Goal: Information Seeking & Learning: Learn about a topic

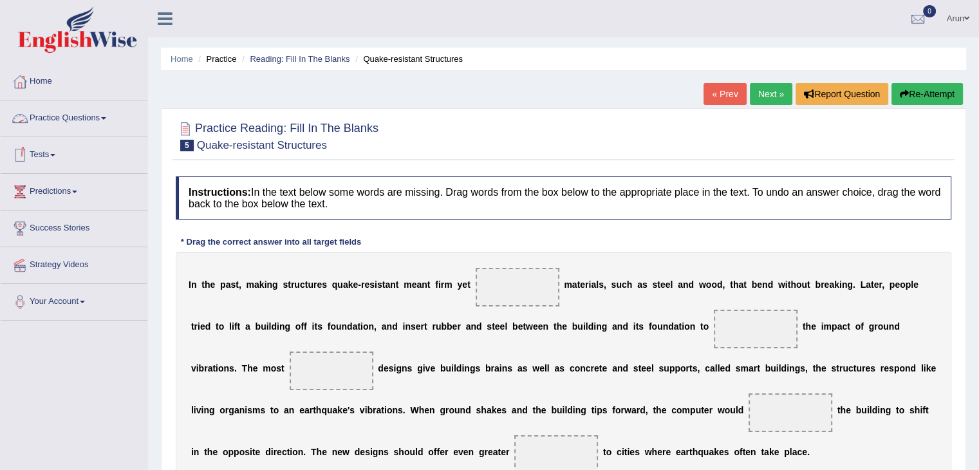
click at [62, 119] on link "Practice Questions" at bounding box center [74, 116] width 147 height 32
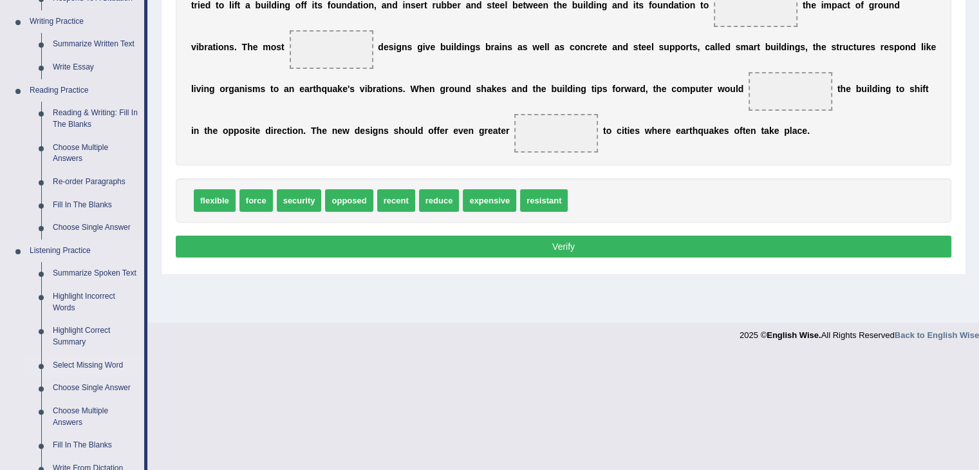
scroll to position [292, 0]
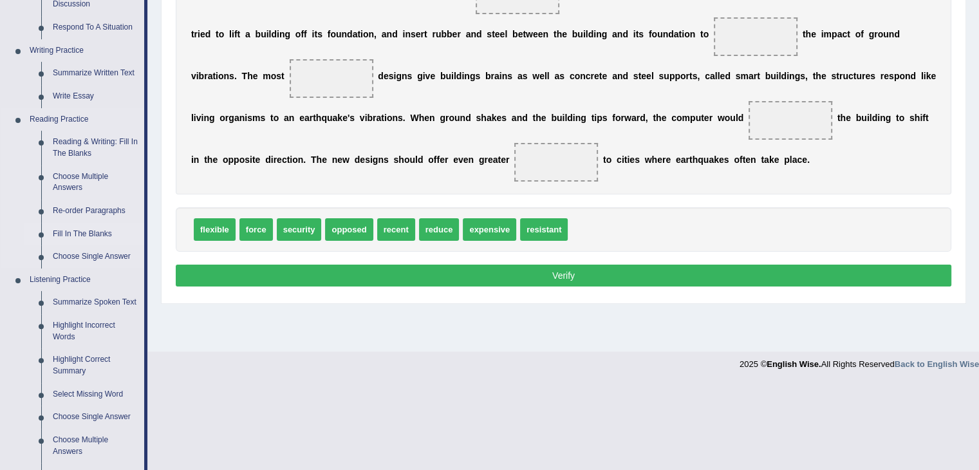
click at [87, 235] on link "Fill In The Blanks" at bounding box center [95, 234] width 97 height 23
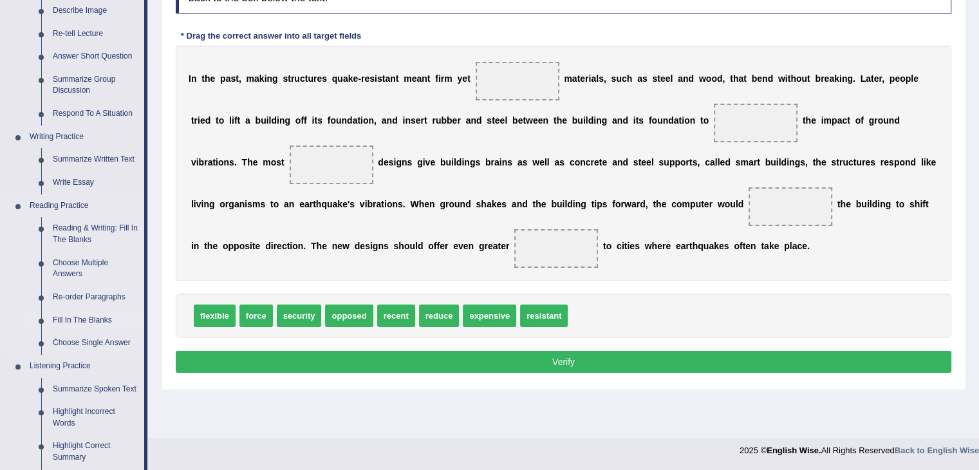
scroll to position [533, 0]
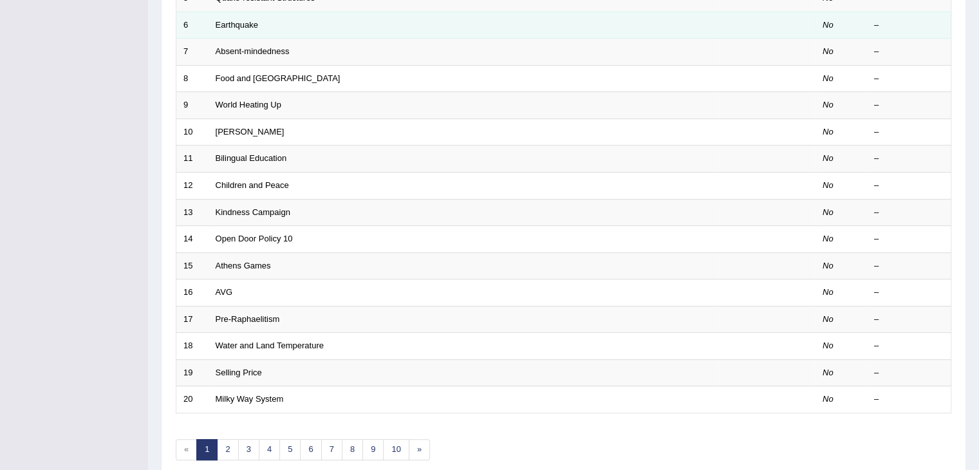
scroll to position [378, 0]
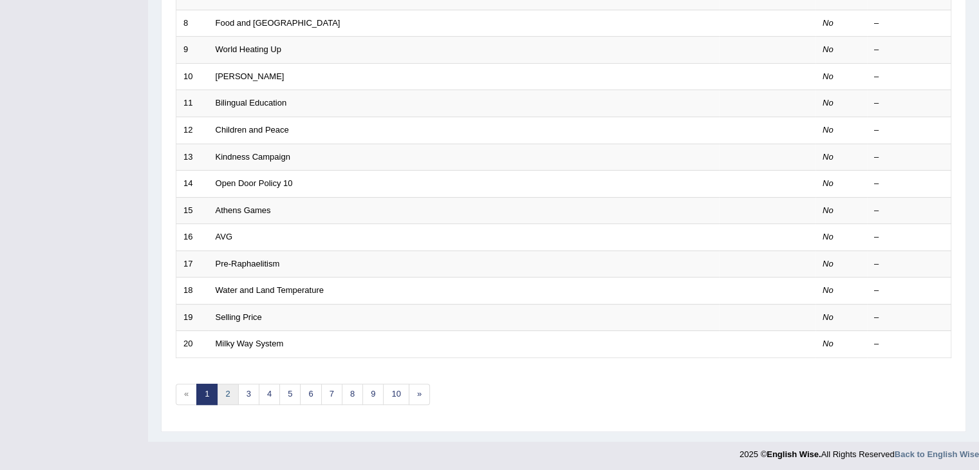
click at [226, 385] on link "2" at bounding box center [227, 393] width 21 height 21
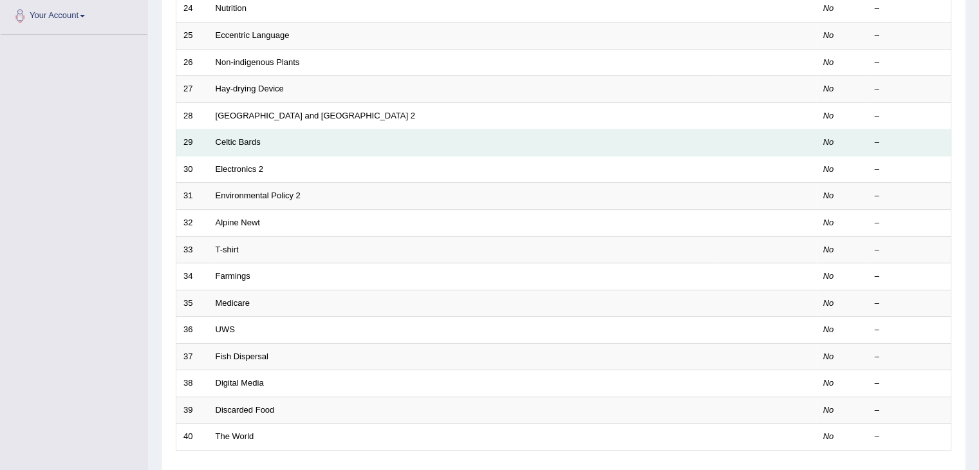
scroll to position [292, 0]
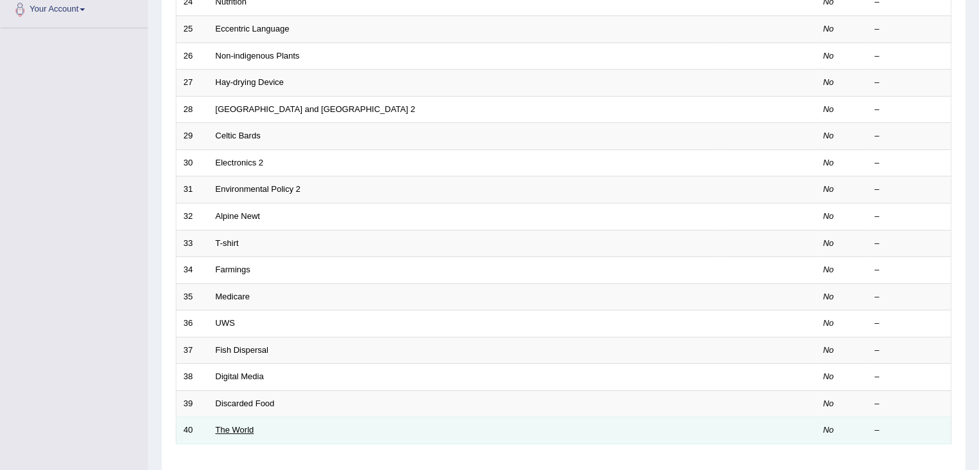
click at [245, 426] on link "The World" at bounding box center [235, 430] width 39 height 10
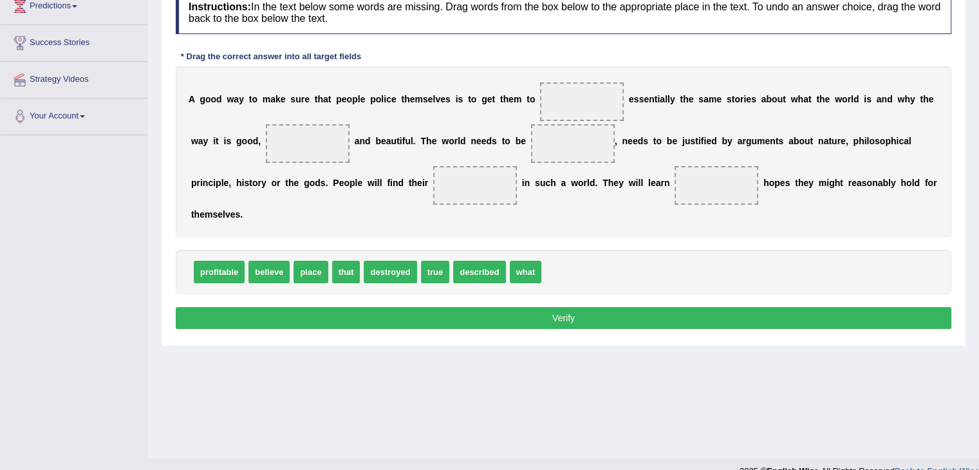
scroll to position [188, 0]
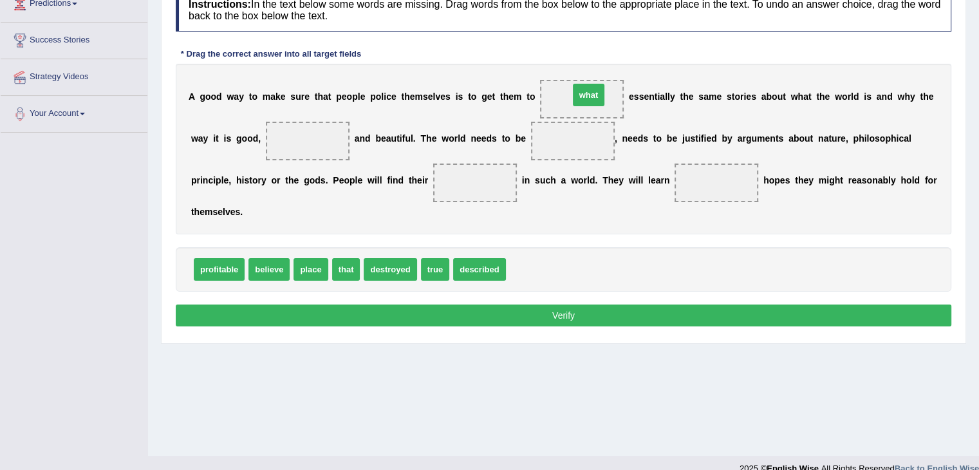
drag, startPoint x: 522, startPoint y: 263, endPoint x: 585, endPoint y: 89, distance: 184.6
drag, startPoint x: 225, startPoint y: 261, endPoint x: 317, endPoint y: 148, distance: 145.5
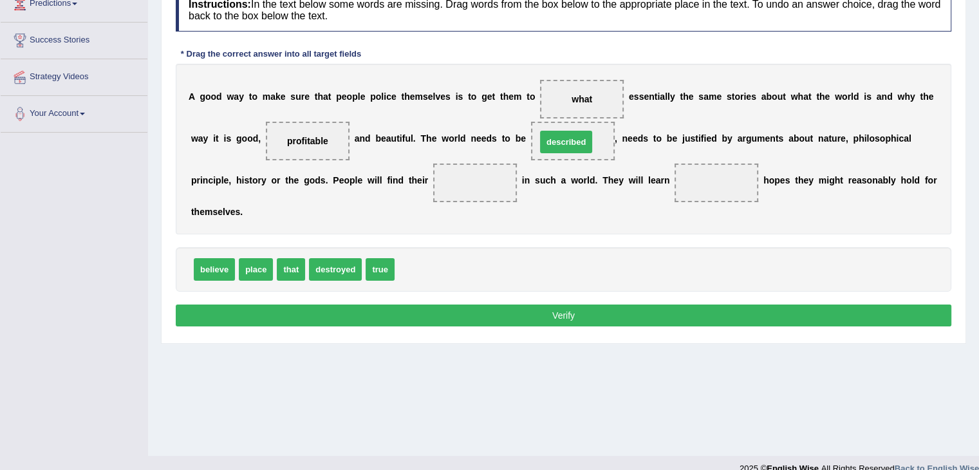
drag, startPoint x: 416, startPoint y: 264, endPoint x: 558, endPoint y: 136, distance: 190.4
drag, startPoint x: 253, startPoint y: 269, endPoint x: 492, endPoint y: 181, distance: 253.8
drag, startPoint x: 569, startPoint y: 106, endPoint x: 576, endPoint y: 102, distance: 8.1
click at [576, 102] on span "what" at bounding box center [582, 99] width 84 height 39
click at [576, 102] on span "what" at bounding box center [581, 99] width 21 height 10
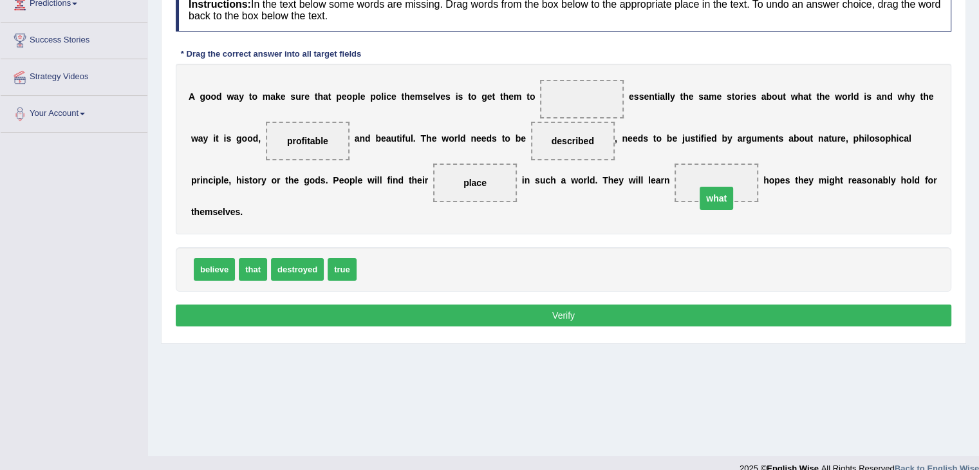
drag, startPoint x: 576, startPoint y: 102, endPoint x: 719, endPoint y: 201, distance: 173.7
drag, startPoint x: 252, startPoint y: 263, endPoint x: 569, endPoint y: 95, distance: 358.3
click at [299, 309] on button "Verify" at bounding box center [563, 315] width 775 height 22
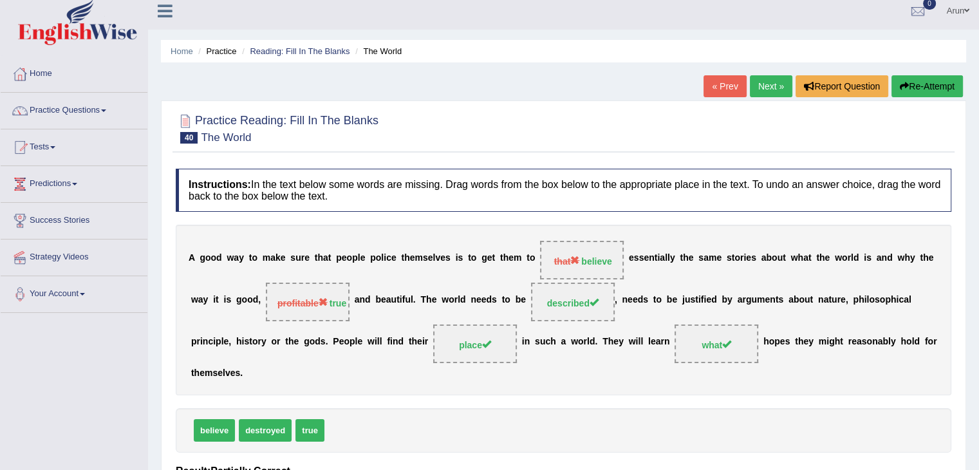
scroll to position [7, 0]
click at [718, 80] on link "« Prev" at bounding box center [724, 87] width 42 height 22
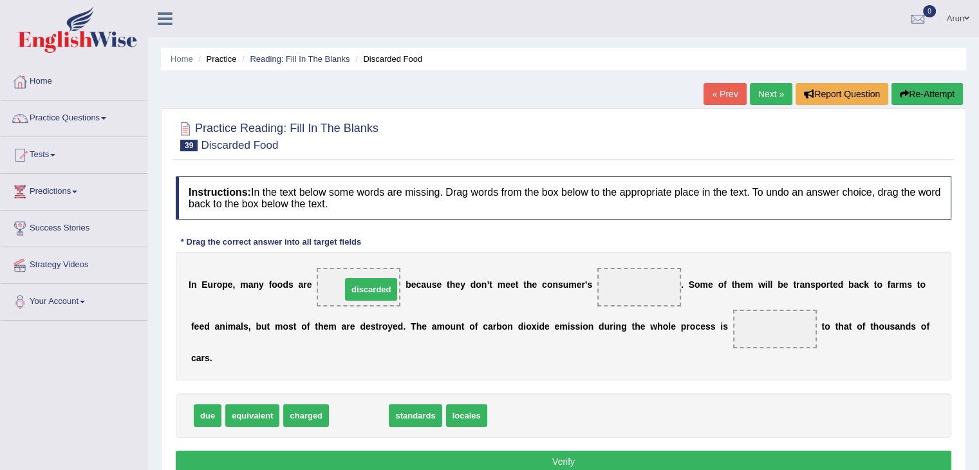
drag, startPoint x: 371, startPoint y: 415, endPoint x: 383, endPoint y: 289, distance: 126.7
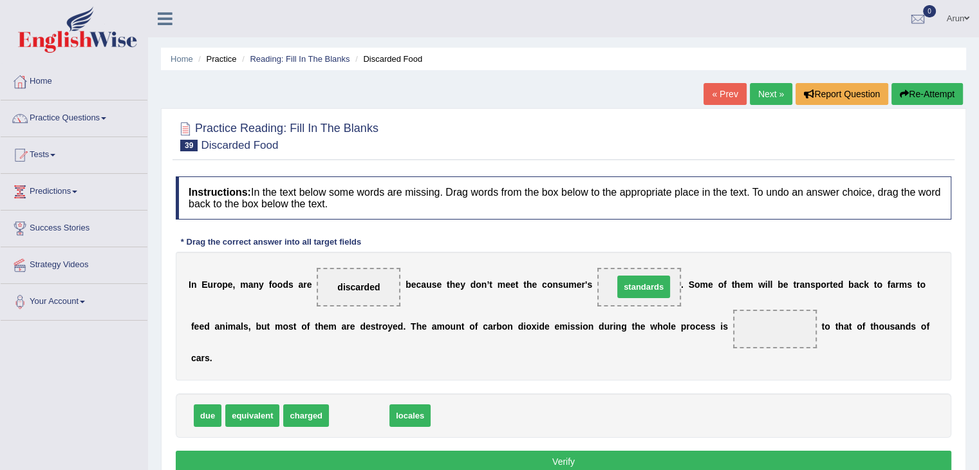
drag, startPoint x: 364, startPoint y: 411, endPoint x: 674, endPoint y: 281, distance: 336.5
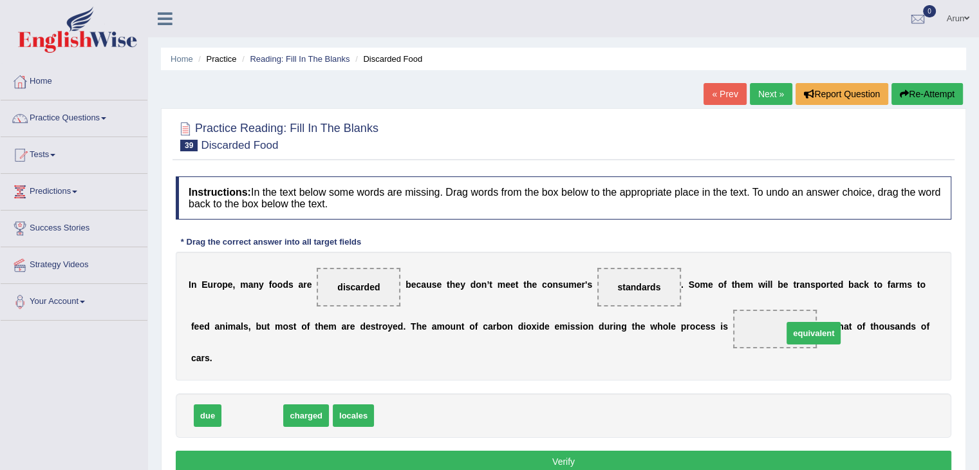
drag, startPoint x: 267, startPoint y: 418, endPoint x: 822, endPoint y: 332, distance: 561.8
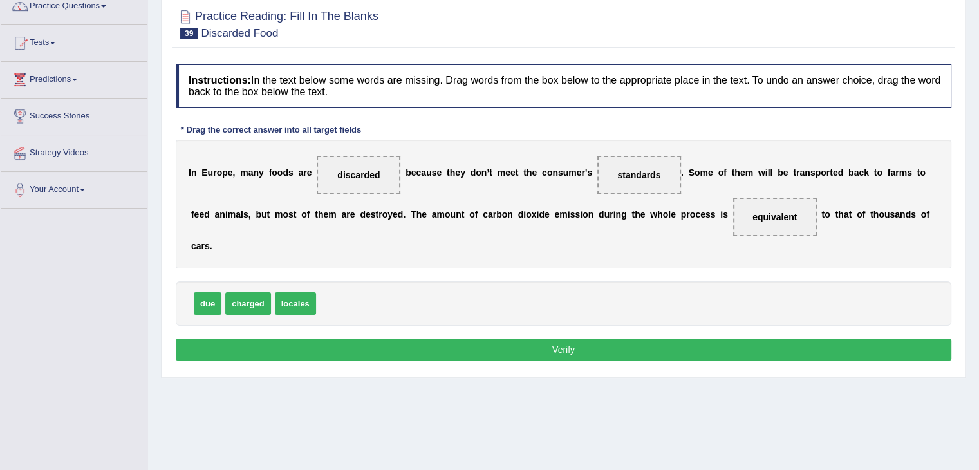
scroll to position [113, 0]
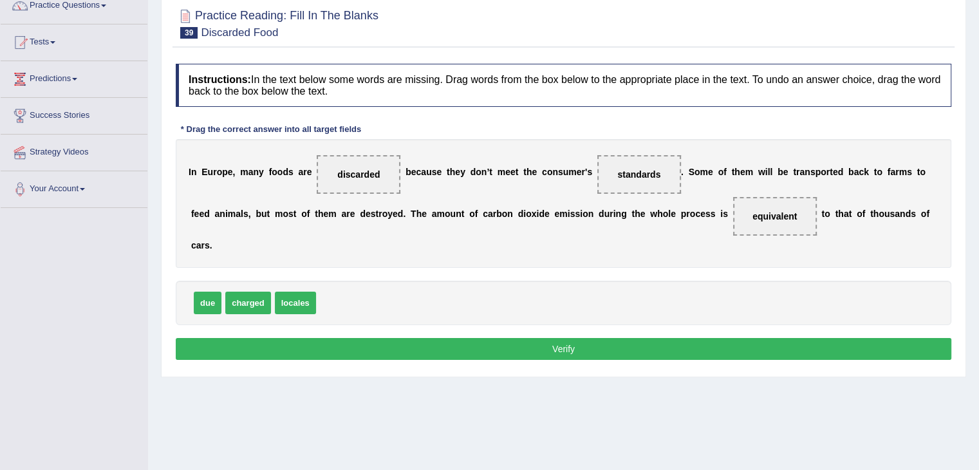
click at [822, 342] on button "Verify" at bounding box center [563, 349] width 775 height 22
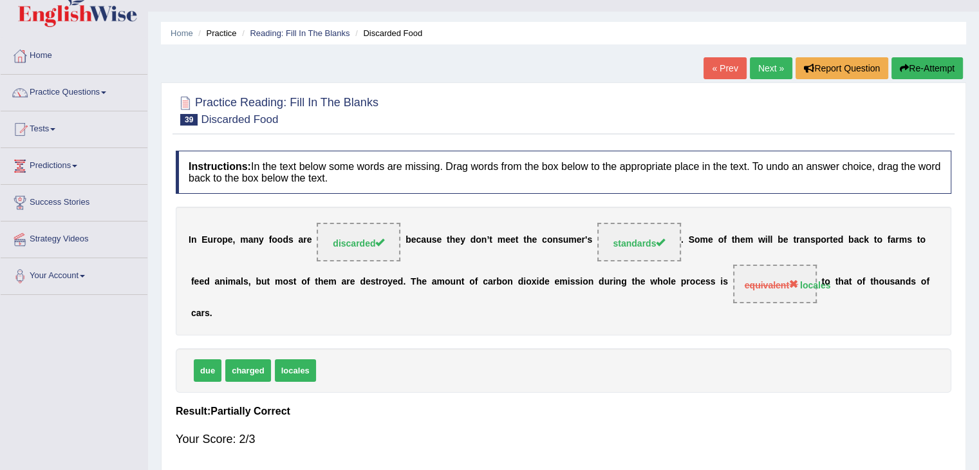
scroll to position [26, 0]
click at [708, 70] on link "« Prev" at bounding box center [724, 68] width 42 height 22
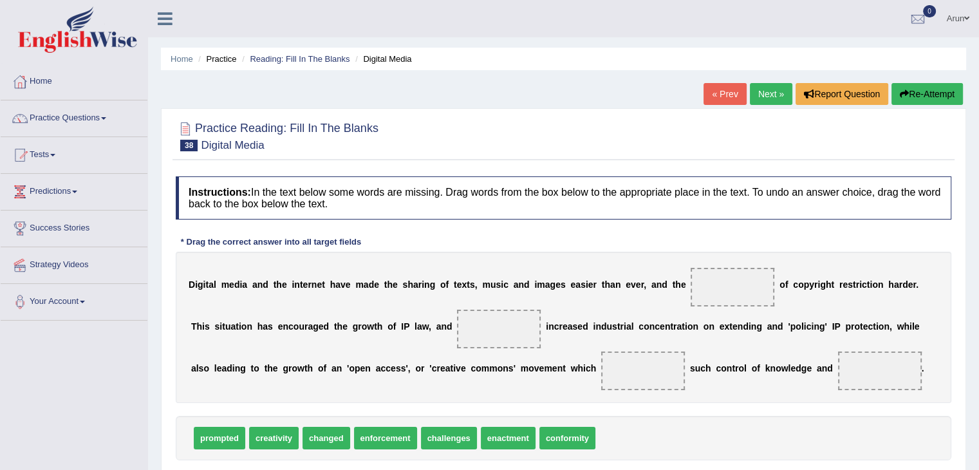
click at [695, 59] on ul "Home Practice Reading: Fill In The Blanks Digital Media" at bounding box center [563, 59] width 805 height 23
drag, startPoint x: 226, startPoint y: 431, endPoint x: 736, endPoint y: 281, distance: 531.1
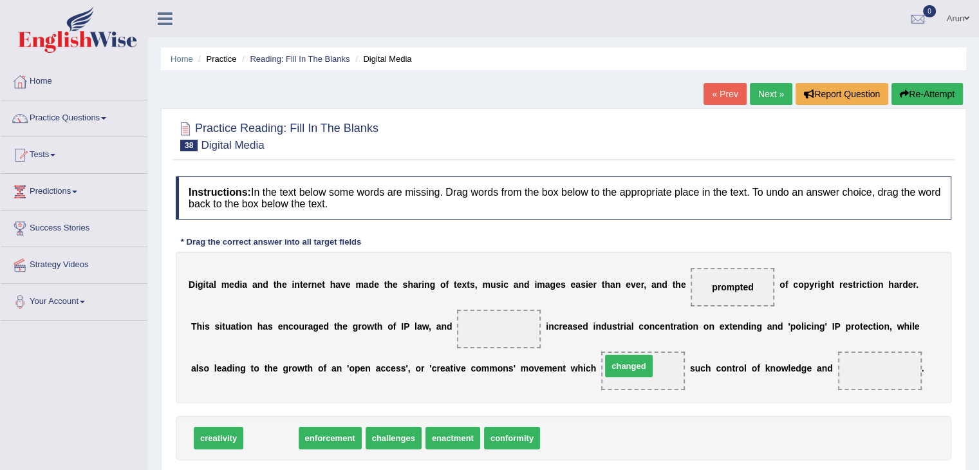
drag, startPoint x: 280, startPoint y: 438, endPoint x: 638, endPoint y: 366, distance: 364.9
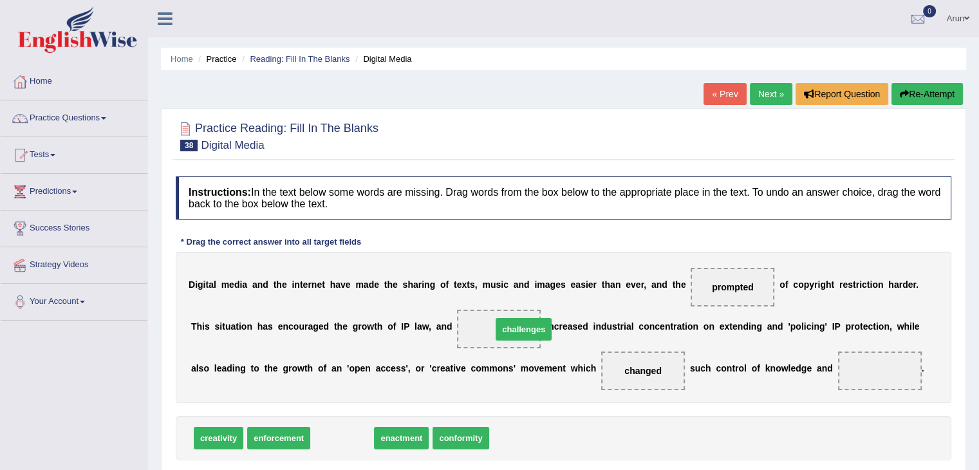
drag, startPoint x: 335, startPoint y: 437, endPoint x: 511, endPoint y: 330, distance: 206.1
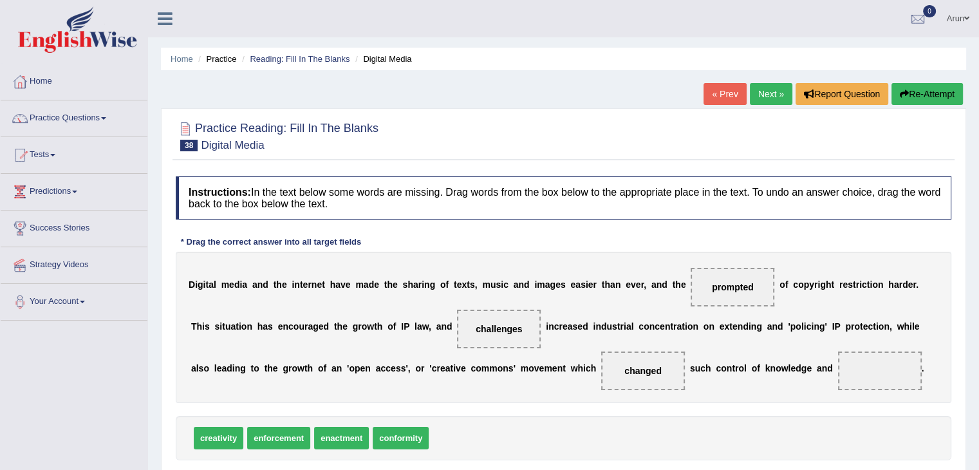
drag, startPoint x: 191, startPoint y: 439, endPoint x: 228, endPoint y: 433, distance: 37.8
click at [228, 433] on div "creativity enforcement enactment conformity" at bounding box center [563, 438] width 775 height 44
drag, startPoint x: 228, startPoint y: 433, endPoint x: 915, endPoint y: 366, distance: 689.7
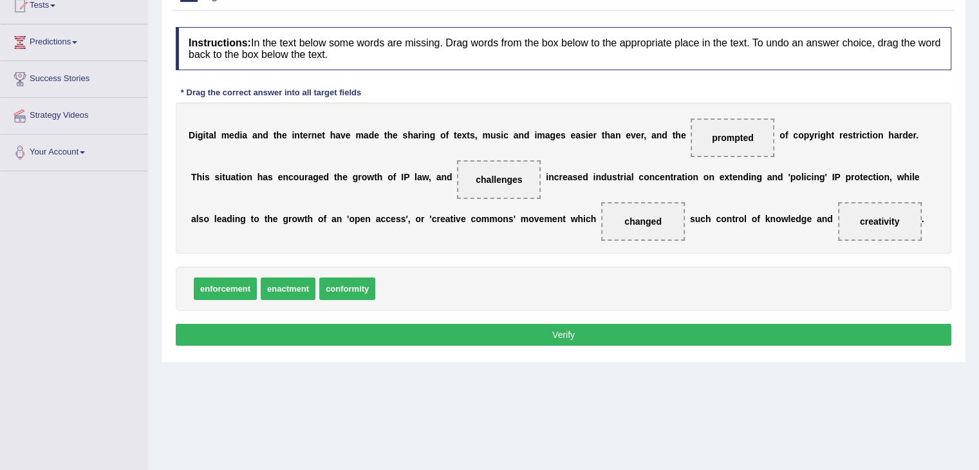
scroll to position [161, 0]
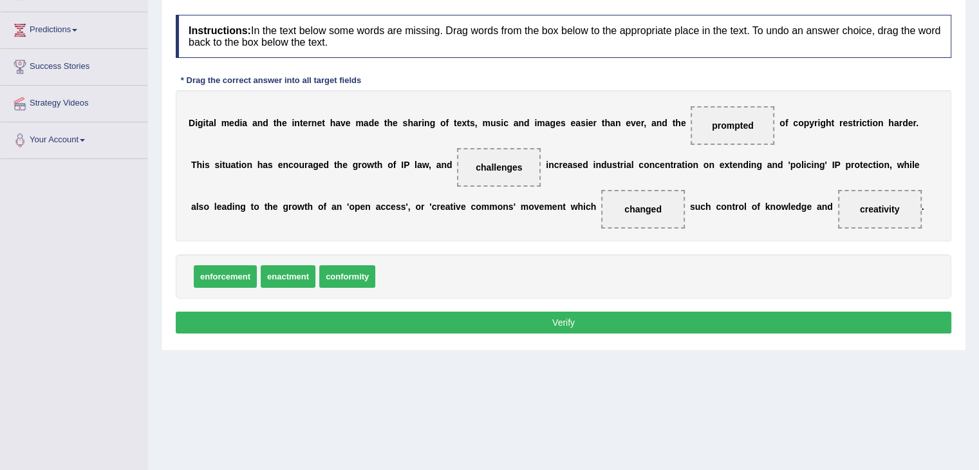
click at [653, 320] on button "Verify" at bounding box center [563, 322] width 775 height 22
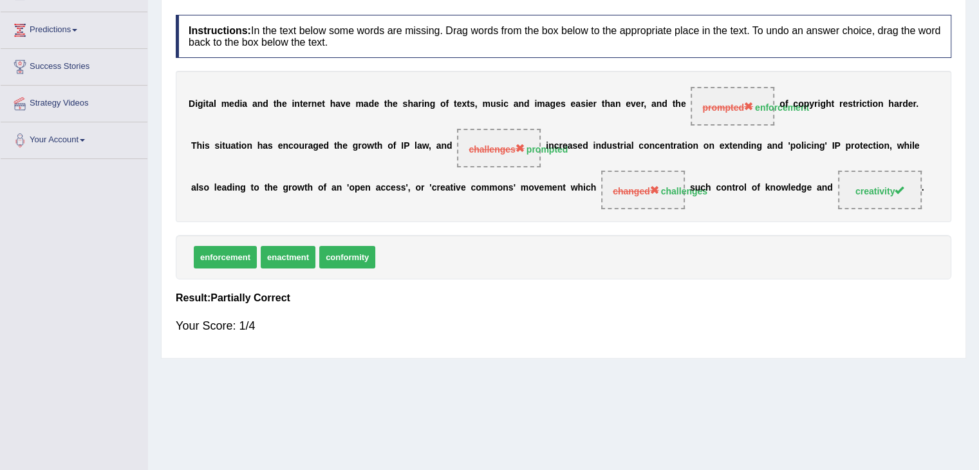
click at [80, 24] on link "Predictions" at bounding box center [74, 28] width 147 height 32
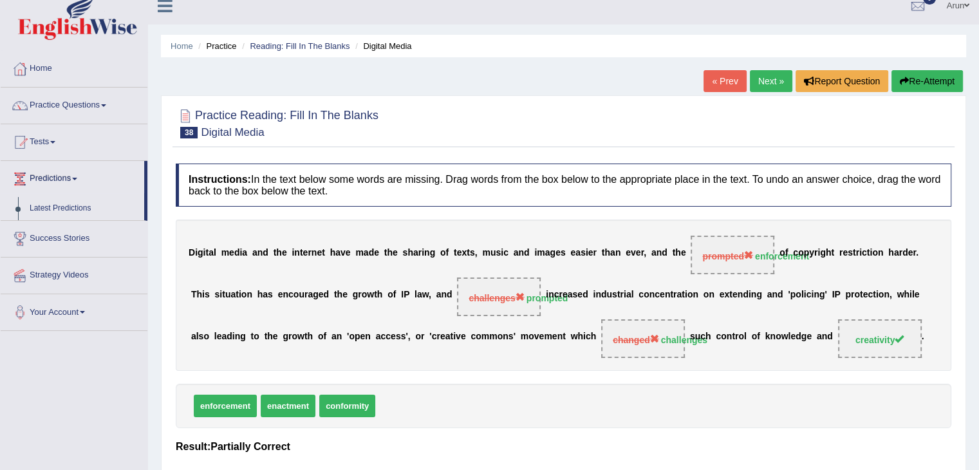
scroll to position [7, 0]
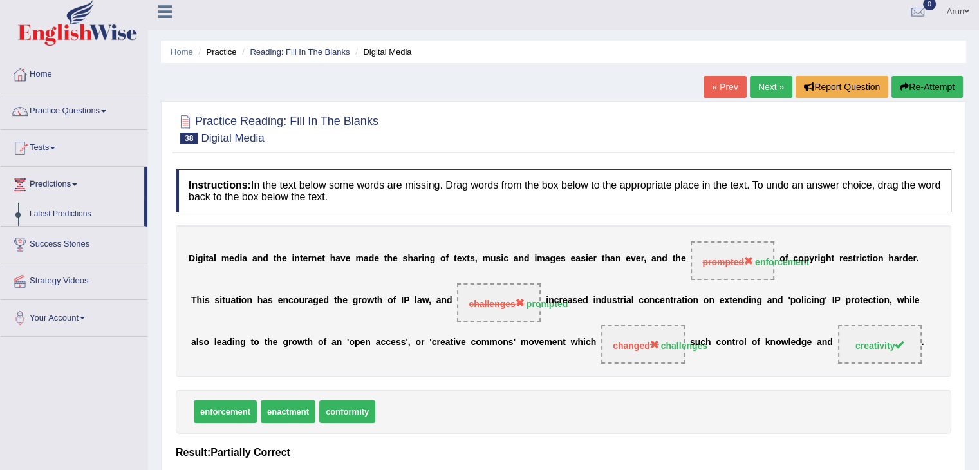
click at [769, 82] on link "Next »" at bounding box center [771, 87] width 42 height 22
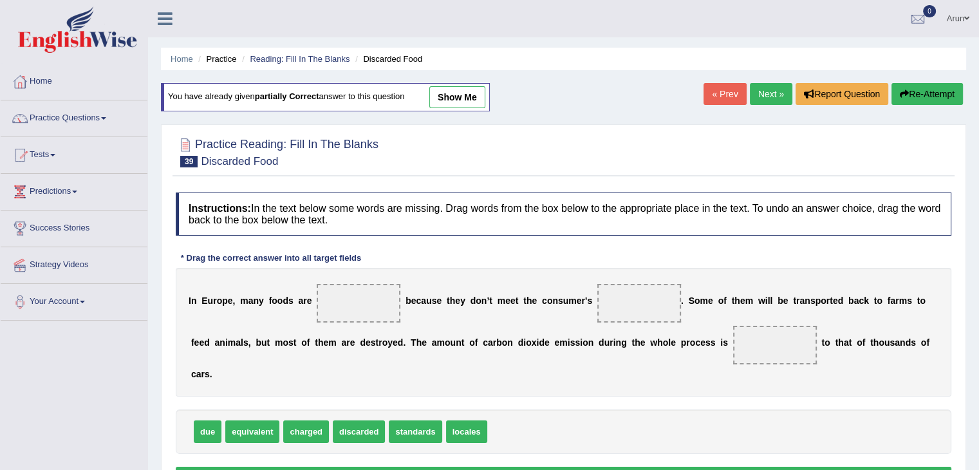
click at [330, 300] on span at bounding box center [359, 303] width 84 height 39
click at [359, 428] on span "discarded" at bounding box center [359, 431] width 52 height 23
drag, startPoint x: 359, startPoint y: 428, endPoint x: 350, endPoint y: 363, distance: 65.0
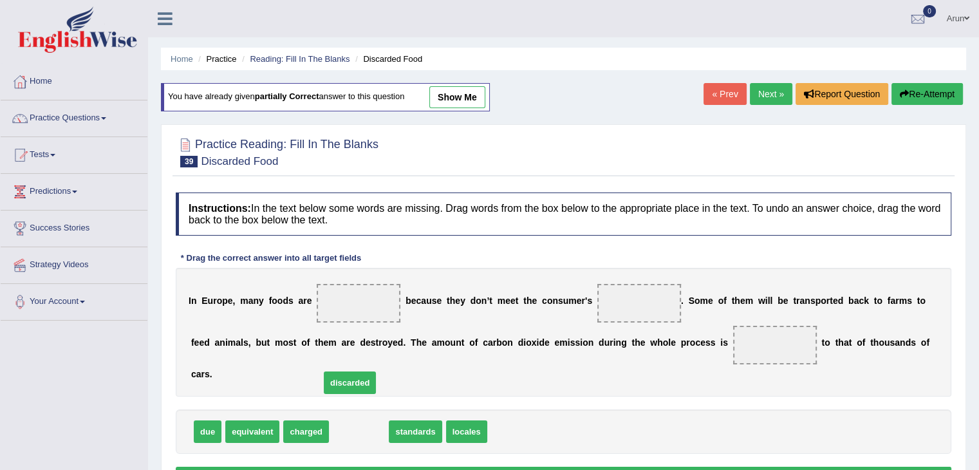
click at [350, 371] on span "discarded" at bounding box center [350, 382] width 52 height 23
drag, startPoint x: 360, startPoint y: 428, endPoint x: 358, endPoint y: 311, distance: 117.1
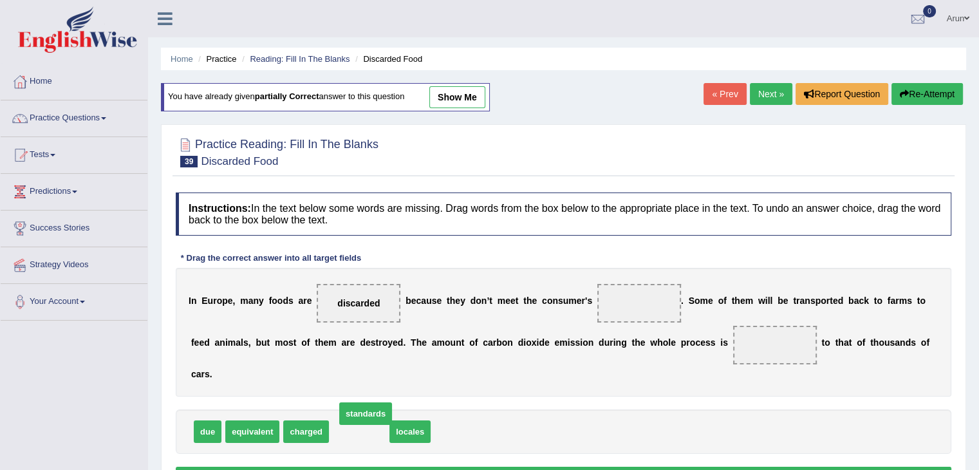
drag, startPoint x: 356, startPoint y: 438, endPoint x: 451, endPoint y: 384, distance: 109.5
click at [392, 402] on span "standards" at bounding box center [365, 413] width 53 height 23
click at [453, 383] on div "I n E u r o p e , m a n y f o o d s a r e discarded b e c a u s e t h e y d o n…" at bounding box center [563, 332] width 775 height 129
drag, startPoint x: 345, startPoint y: 428, endPoint x: 394, endPoint y: 379, distance: 68.7
click at [394, 379] on span "standards" at bounding box center [404, 390] width 53 height 23
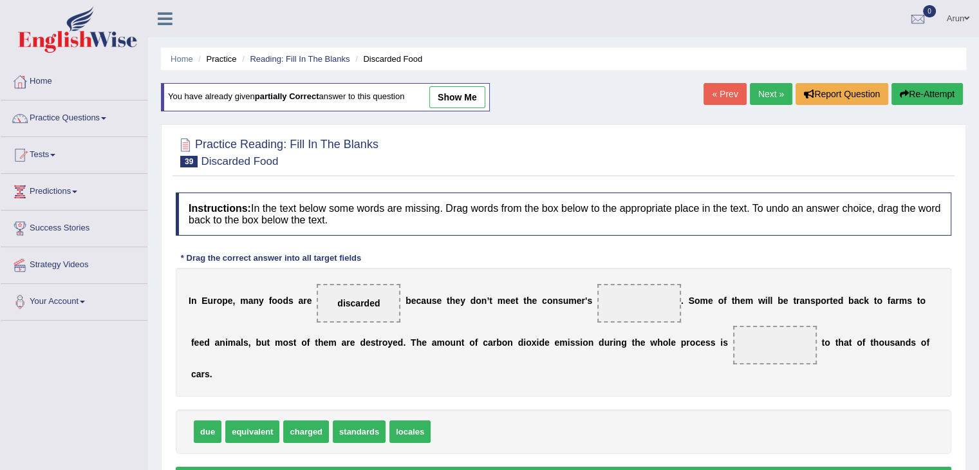
click at [394, 378] on div "I n E u r o p e , m a n y f o o d s a r e discarded b e c a u s e t h e y d o n…" at bounding box center [563, 332] width 775 height 129
drag, startPoint x: 342, startPoint y: 434, endPoint x: 616, endPoint y: 313, distance: 299.3
drag, startPoint x: 215, startPoint y: 428, endPoint x: 728, endPoint y: 322, distance: 524.1
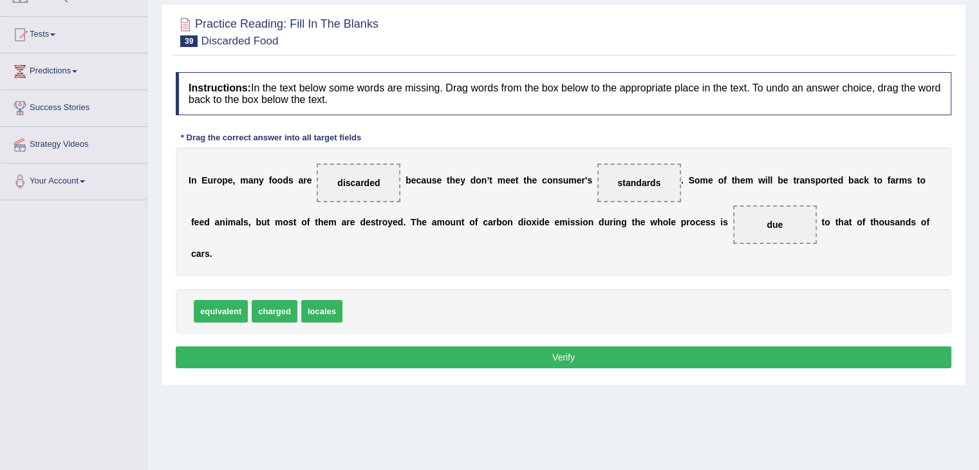
scroll to position [129, 0]
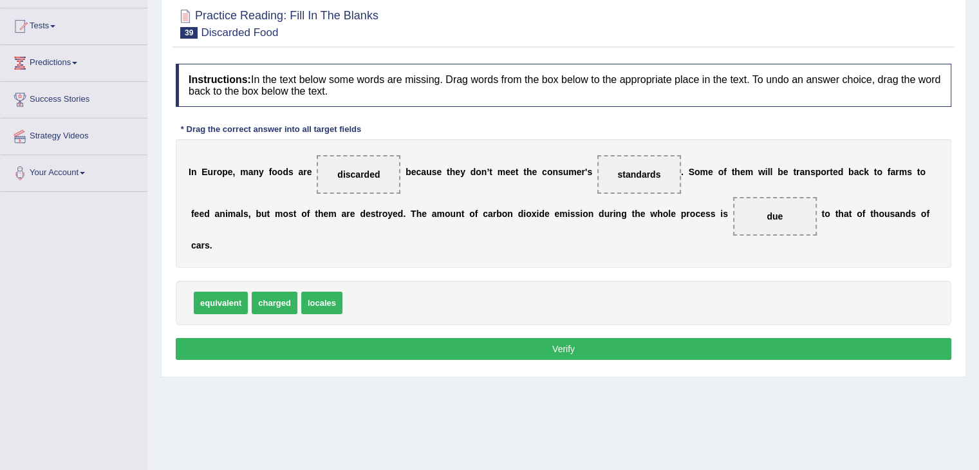
click at [731, 345] on button "Verify" at bounding box center [563, 349] width 775 height 22
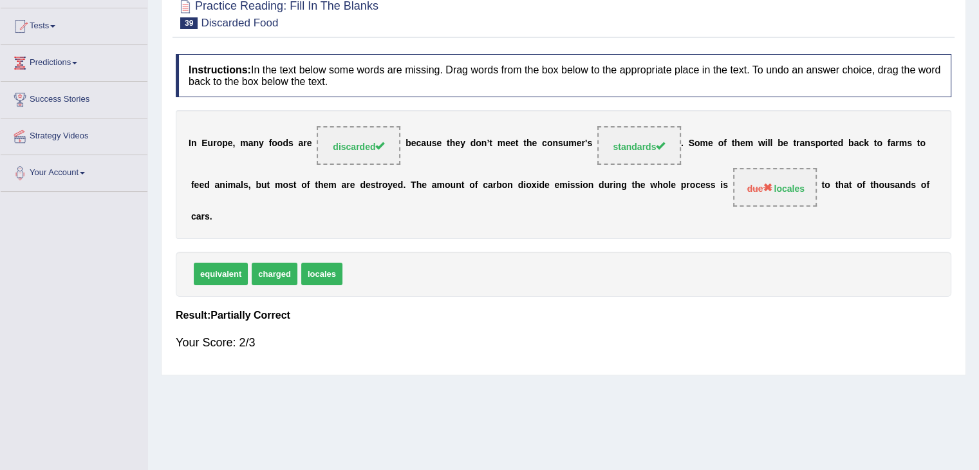
click at [697, 307] on div "Instructions: In the text below some words are missing. Drag words from the box…" at bounding box center [563, 208] width 782 height 320
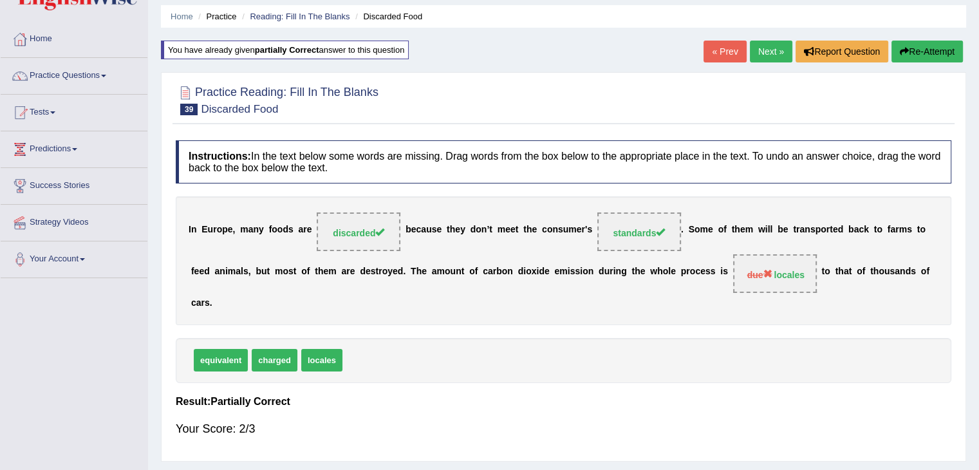
scroll to position [0, 0]
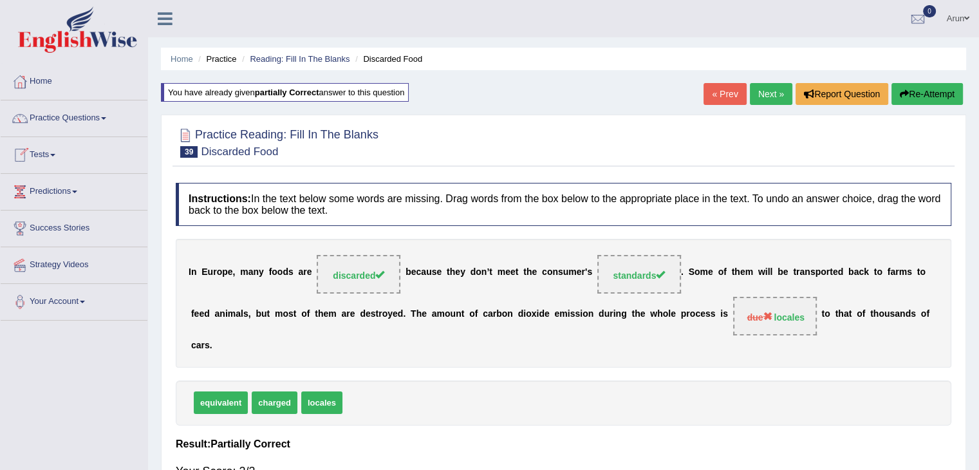
click at [80, 124] on link "Practice Questions" at bounding box center [74, 116] width 147 height 32
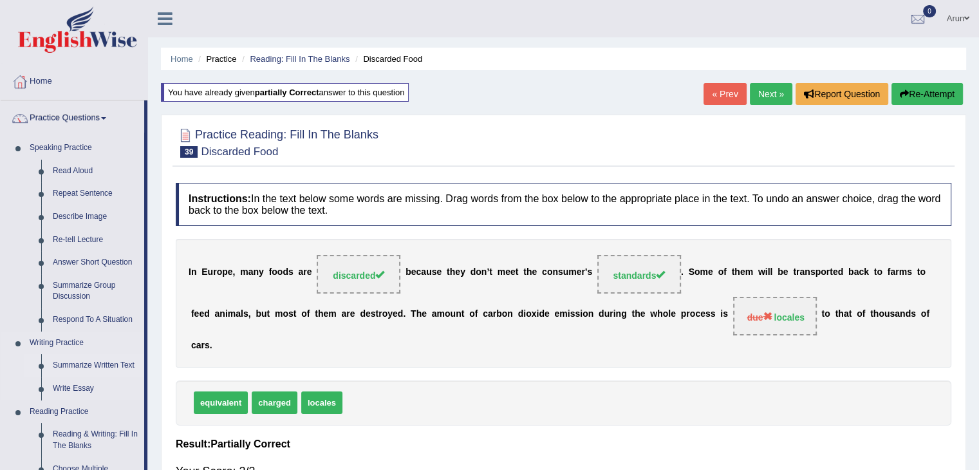
click at [89, 362] on link "Summarize Written Text" at bounding box center [95, 365] width 97 height 23
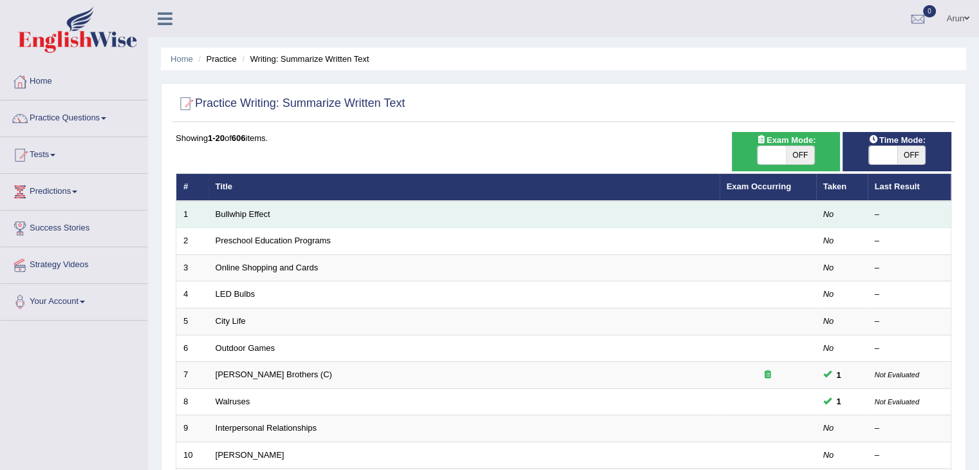
click at [333, 217] on td "Bullwhip Effect" at bounding box center [463, 214] width 511 height 27
click at [870, 212] on td "–" at bounding box center [909, 214] width 84 height 27
click at [877, 211] on div "–" at bounding box center [908, 214] width 69 height 12
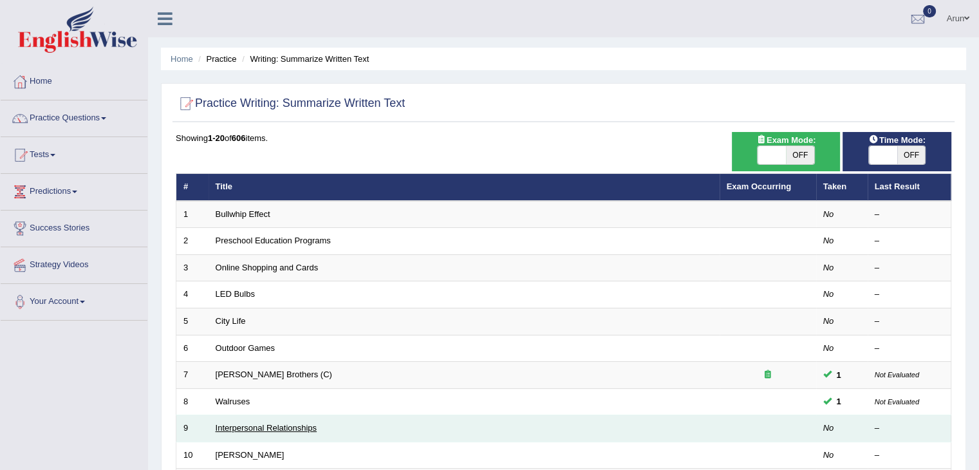
click at [252, 425] on link "Interpersonal Relationships" at bounding box center [267, 428] width 102 height 10
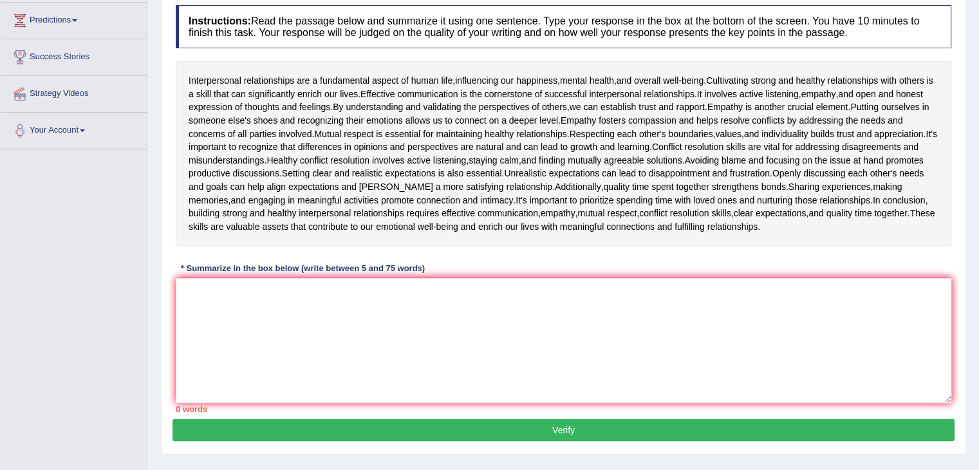
scroll to position [206, 0]
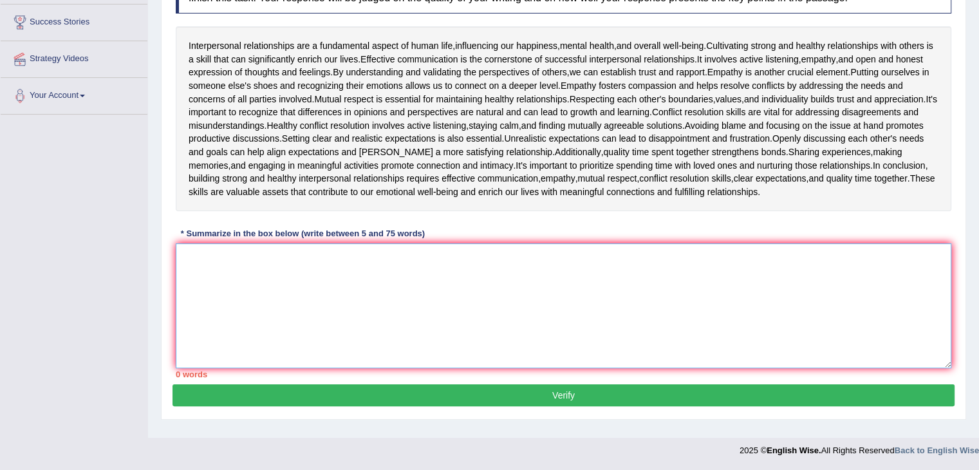
click at [553, 307] on textarea at bounding box center [563, 305] width 775 height 125
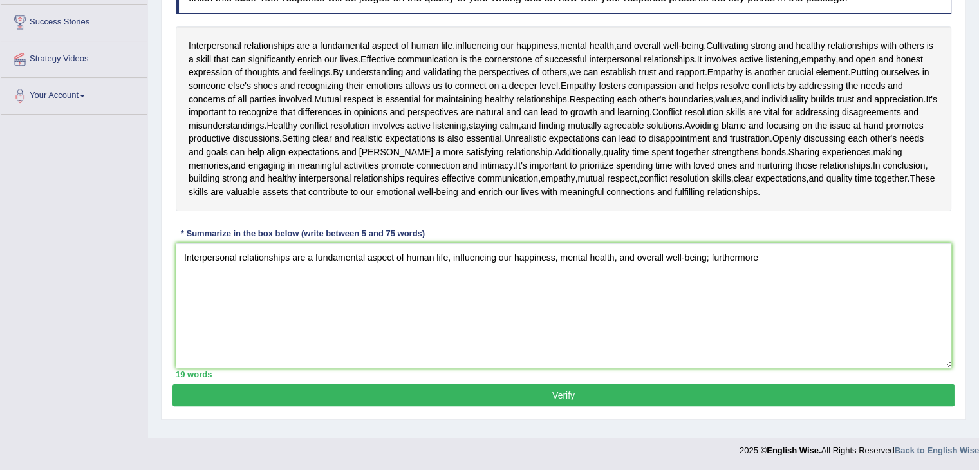
click at [241, 170] on div "Interpersonal relationships are a fundamental aspect of human life , influencin…" at bounding box center [563, 118] width 775 height 185
drag, startPoint x: 241, startPoint y: 175, endPoint x: 340, endPoint y: 163, distance: 99.8
click at [340, 163] on div "Interpersonal relationships are a fundamental aspect of human life , influencin…" at bounding box center [563, 118] width 775 height 185
click at [780, 257] on textarea "Interpersonal relationships are a fundamental aspect of human life, influencing…" at bounding box center [563, 305] width 775 height 125
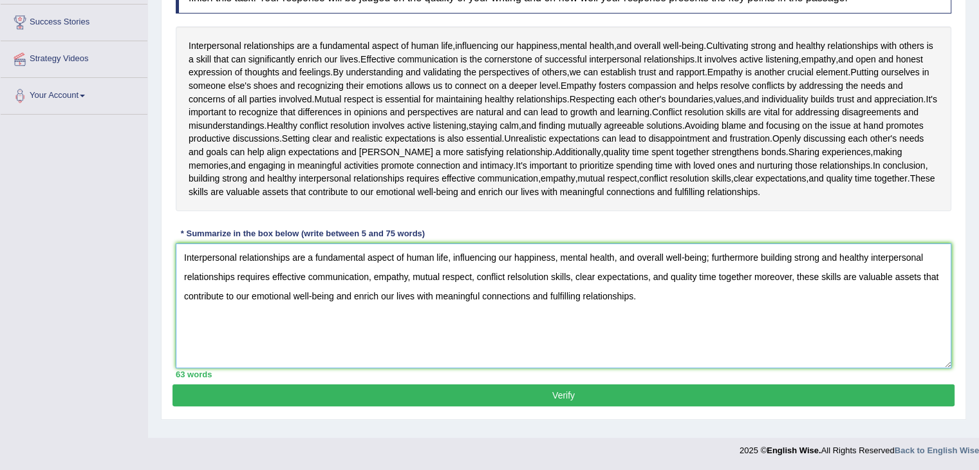
type textarea "Interpersonal relationships are a fundamental aspect of human life, influencing…"
click at [683, 387] on button "Verify" at bounding box center [563, 395] width 782 height 22
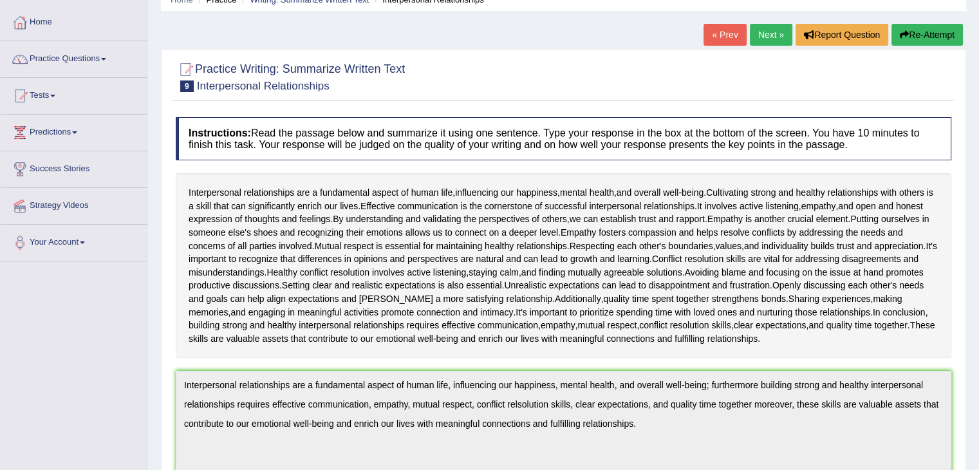
scroll to position [0, 0]
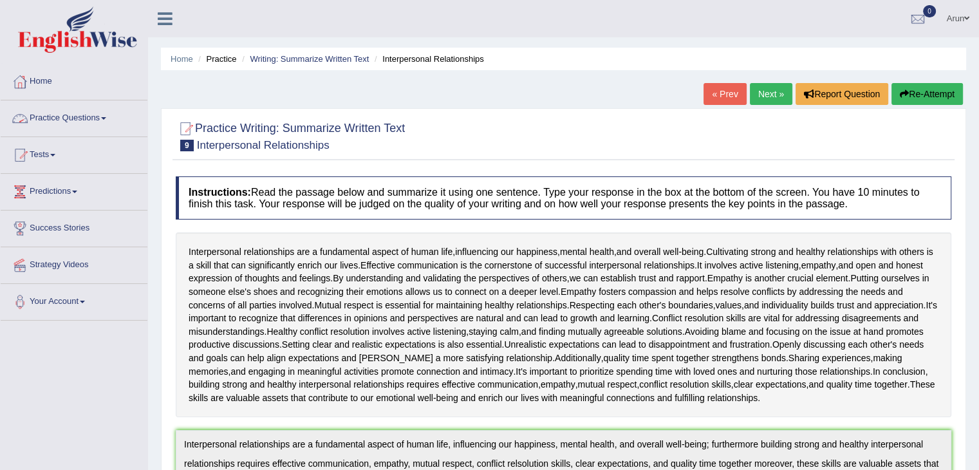
click at [88, 116] on link "Practice Questions" at bounding box center [74, 116] width 147 height 32
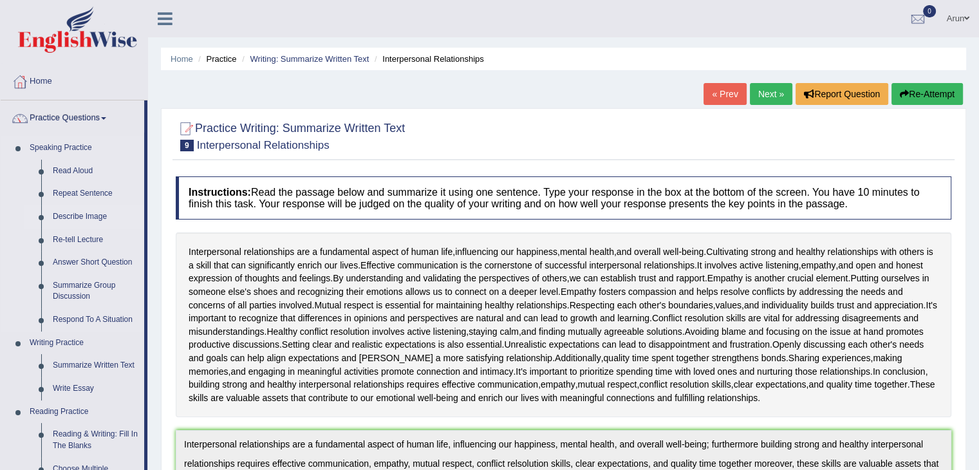
click at [75, 212] on link "Describe Image" at bounding box center [95, 216] width 97 height 23
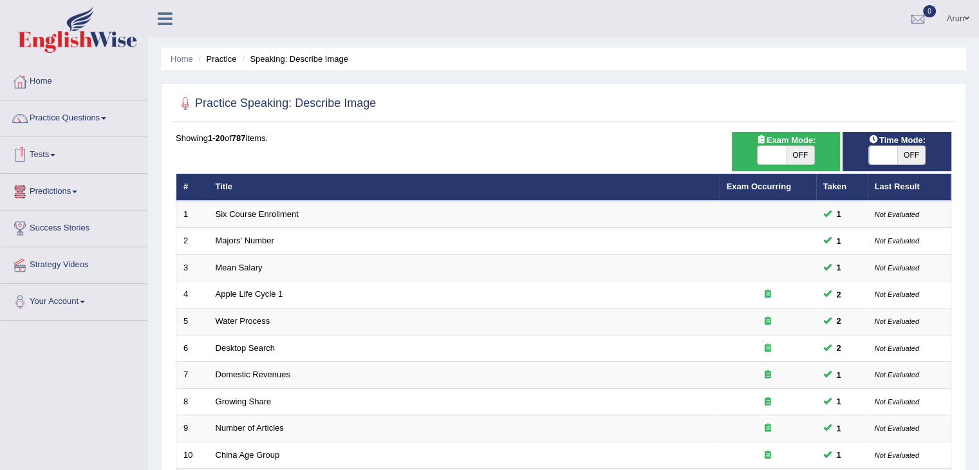
click at [60, 191] on link "Predictions" at bounding box center [74, 190] width 147 height 32
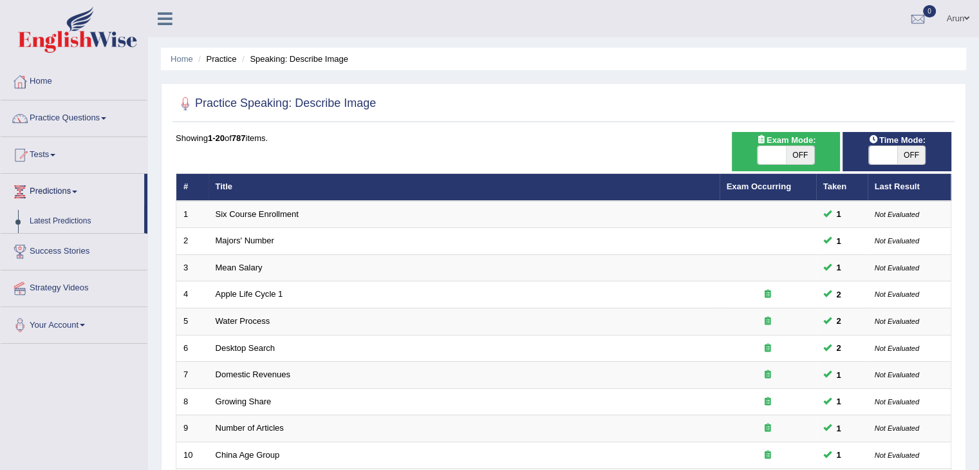
click at [56, 198] on link "Predictions" at bounding box center [72, 190] width 143 height 32
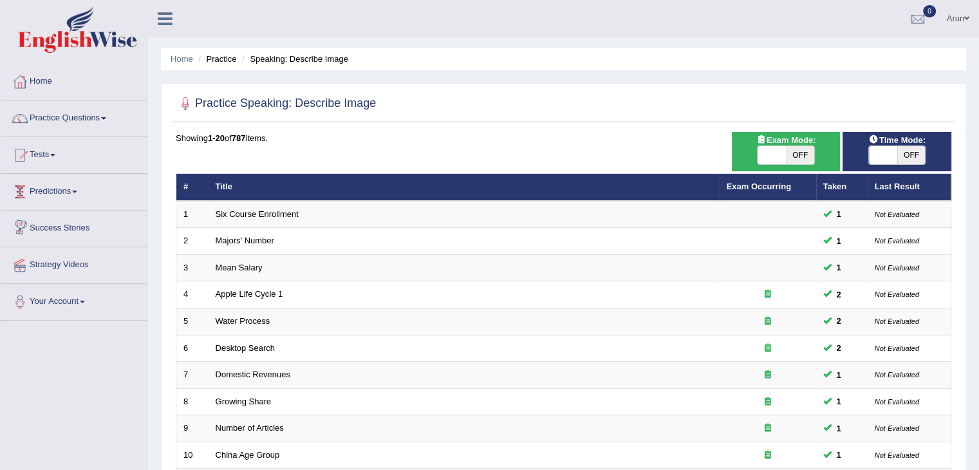
click at [69, 189] on link "Predictions" at bounding box center [74, 190] width 147 height 32
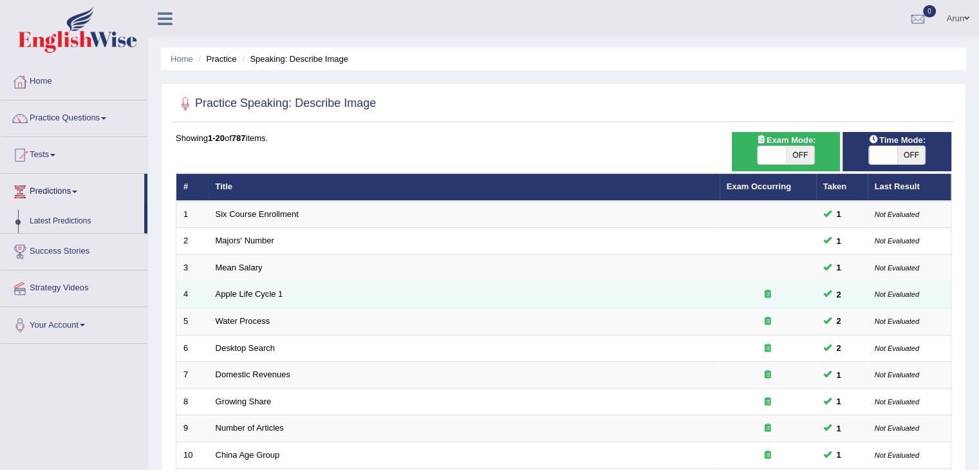
click at [766, 297] on div at bounding box center [767, 294] width 82 height 12
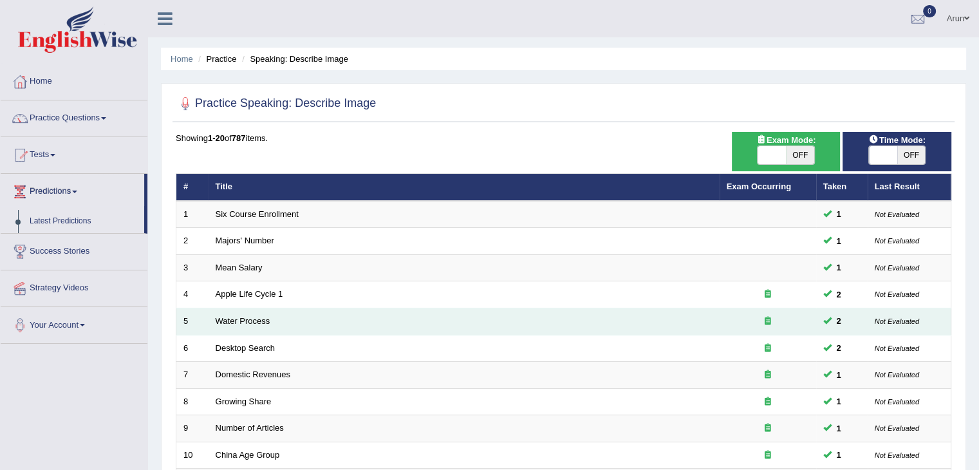
click at [265, 314] on td "Water Process" at bounding box center [463, 321] width 511 height 27
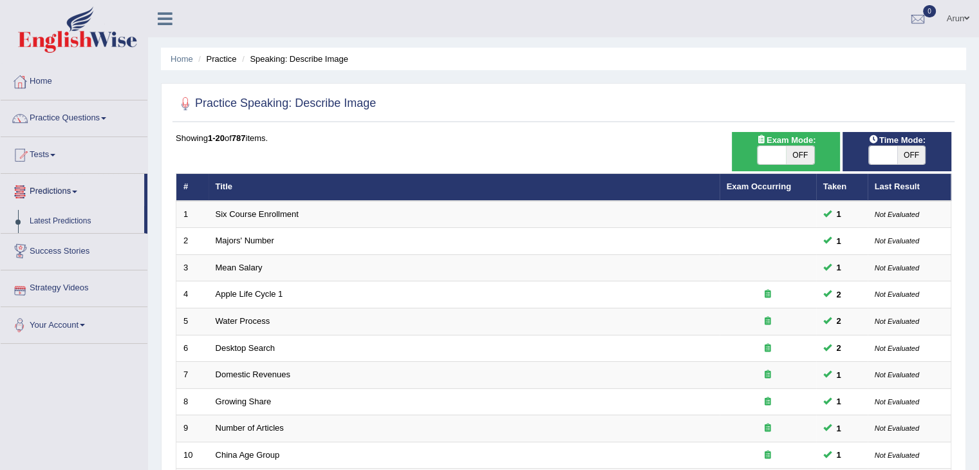
click at [51, 288] on link "Strategy Videos" at bounding box center [74, 286] width 147 height 32
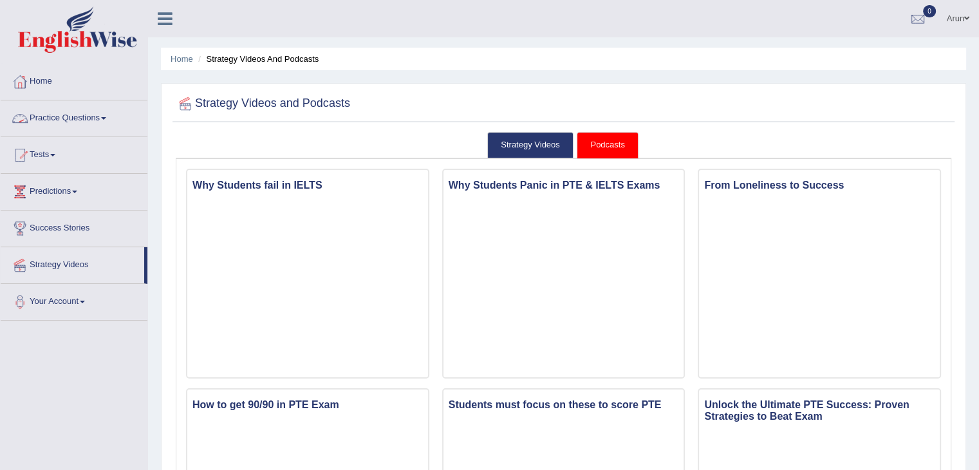
click at [71, 114] on link "Practice Questions" at bounding box center [74, 116] width 147 height 32
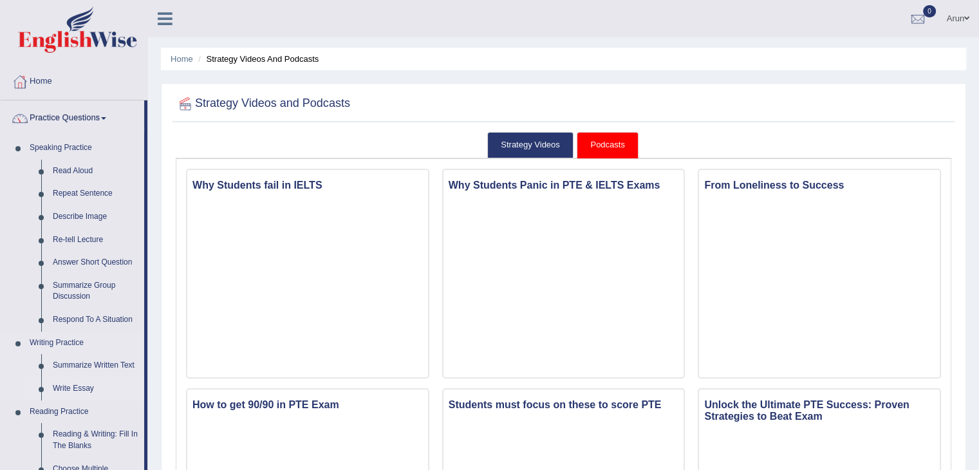
click at [59, 391] on link "Write Essay" at bounding box center [95, 388] width 97 height 23
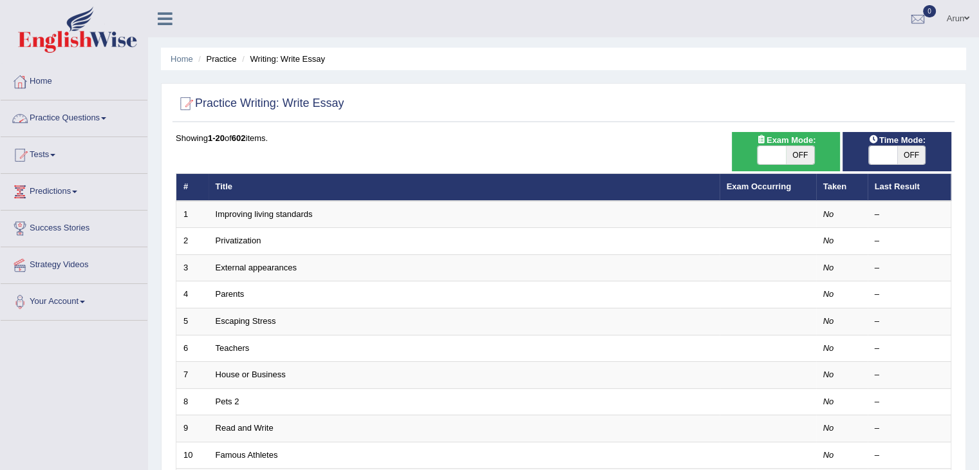
click at [98, 115] on link "Practice Questions" at bounding box center [74, 116] width 147 height 32
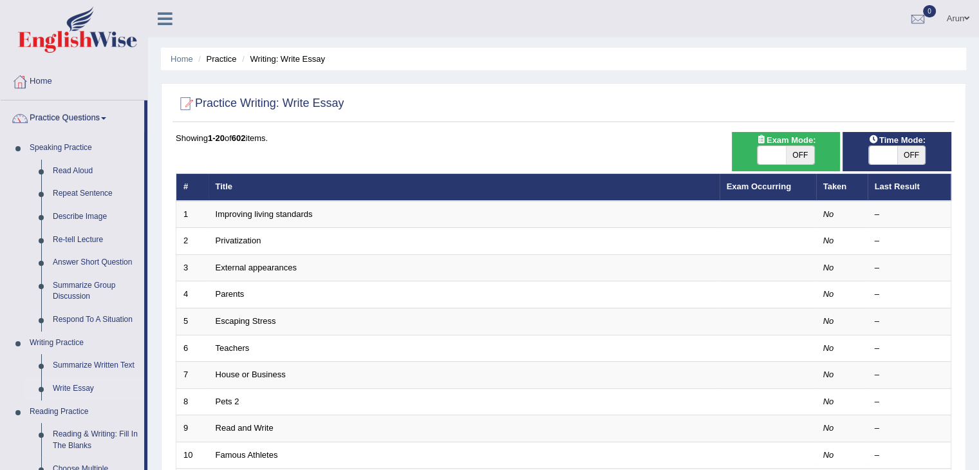
click at [631, 116] on div at bounding box center [563, 104] width 775 height 26
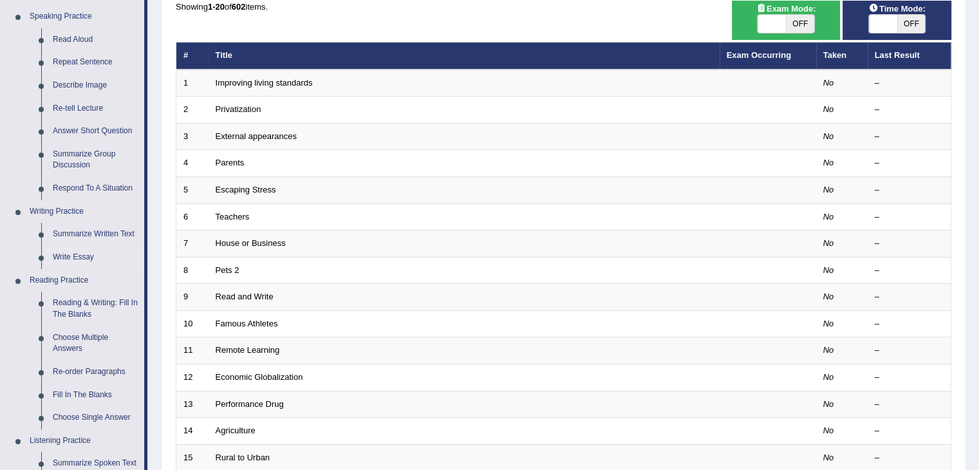
scroll to position [154, 0]
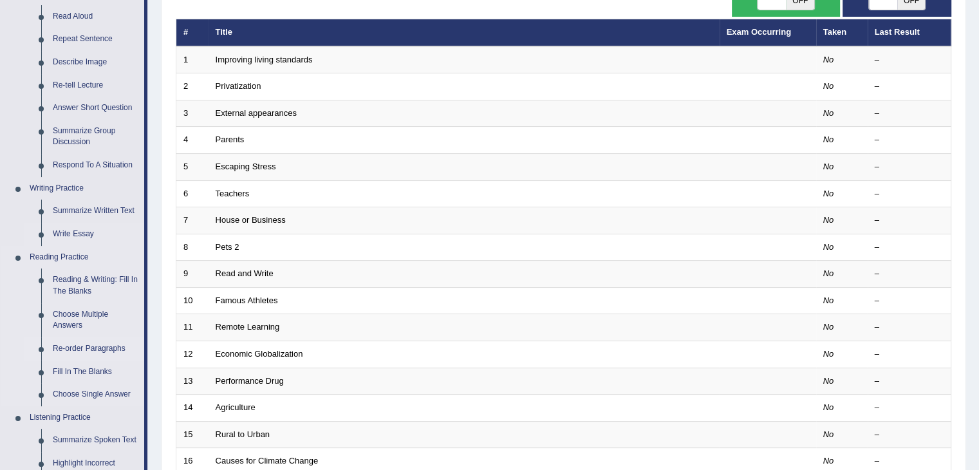
click at [64, 347] on link "Re-order Paragraphs" at bounding box center [95, 348] width 97 height 23
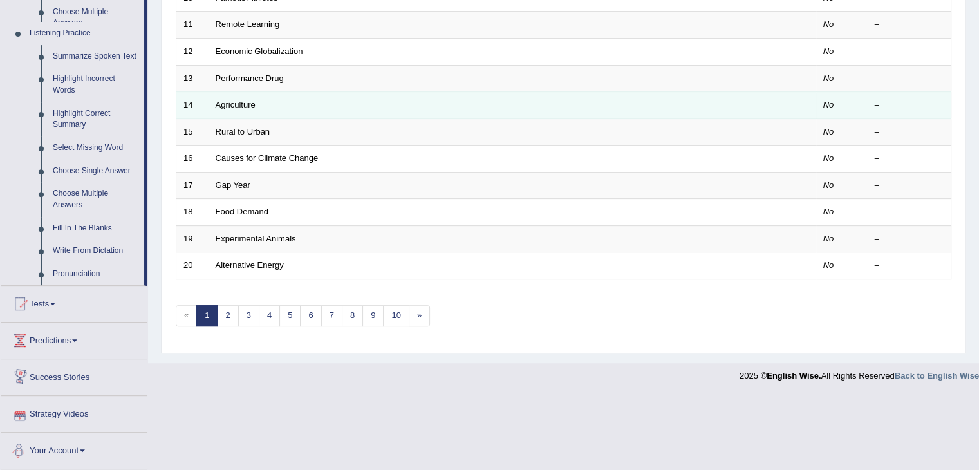
scroll to position [401, 0]
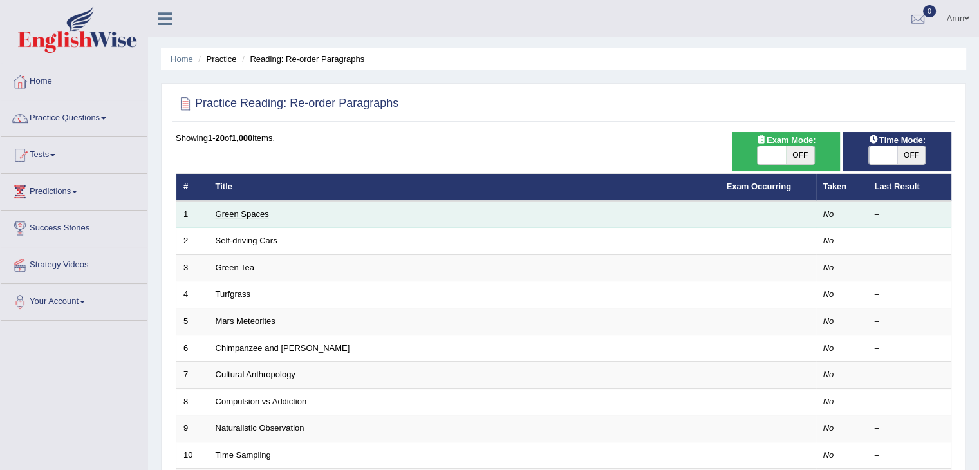
click at [250, 209] on link "Green Spaces" at bounding box center [242, 214] width 53 height 10
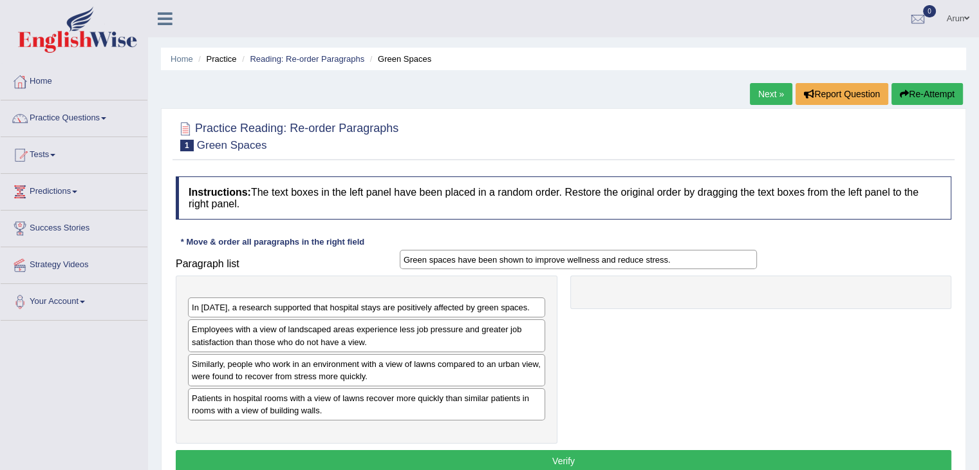
drag, startPoint x: 353, startPoint y: 386, endPoint x: 623, endPoint y: 236, distance: 309.0
click at [587, 250] on div "Green spaces have been shown to improve wellness and reduce stress." at bounding box center [578, 260] width 357 height 20
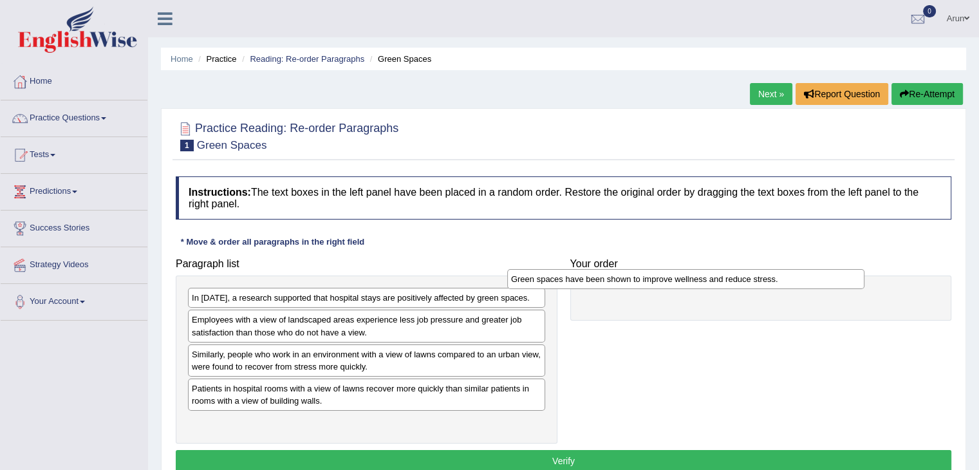
drag, startPoint x: 211, startPoint y: 300, endPoint x: 551, endPoint y: 280, distance: 340.9
click at [531, 281] on div "Green spaces have been shown to improve wellness and reduce stress." at bounding box center [685, 279] width 357 height 20
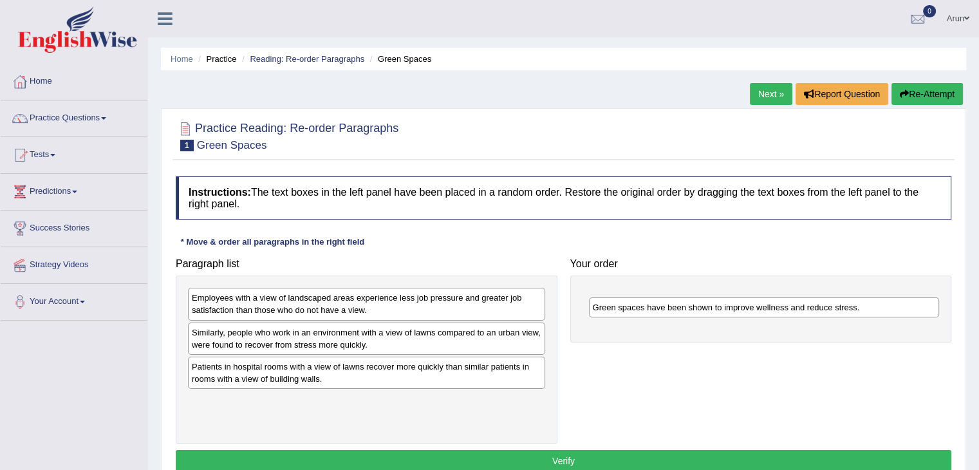
drag, startPoint x: 195, startPoint y: 297, endPoint x: 632, endPoint y: 495, distance: 479.9
click at [632, 469] on html "Toggle navigation Home Practice Questions Speaking Practice Read Aloud Repeat S…" at bounding box center [489, 235] width 979 height 470
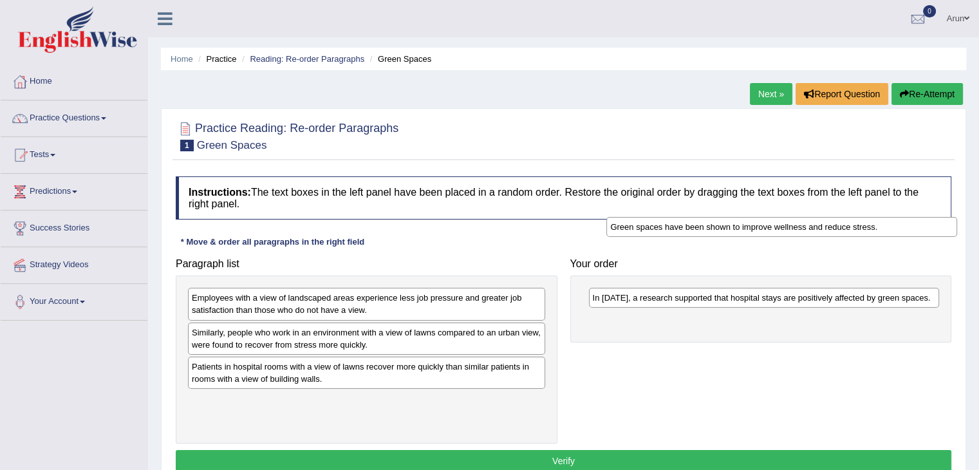
drag, startPoint x: 638, startPoint y: 317, endPoint x: 656, endPoint y: 225, distance: 94.4
click at [656, 225] on div "Green spaces have been shown to improve wellness and reduce stress." at bounding box center [781, 227] width 351 height 20
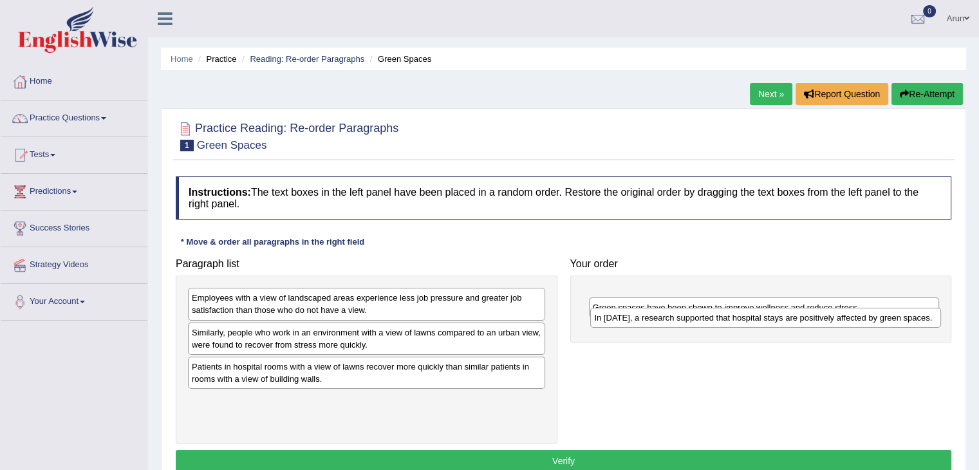
drag, startPoint x: 636, startPoint y: 292, endPoint x: 638, endPoint y: 313, distance: 21.4
click at [638, 313] on div "In 2002, a research supported that hospital stays are positively affected by gr…" at bounding box center [765, 318] width 351 height 20
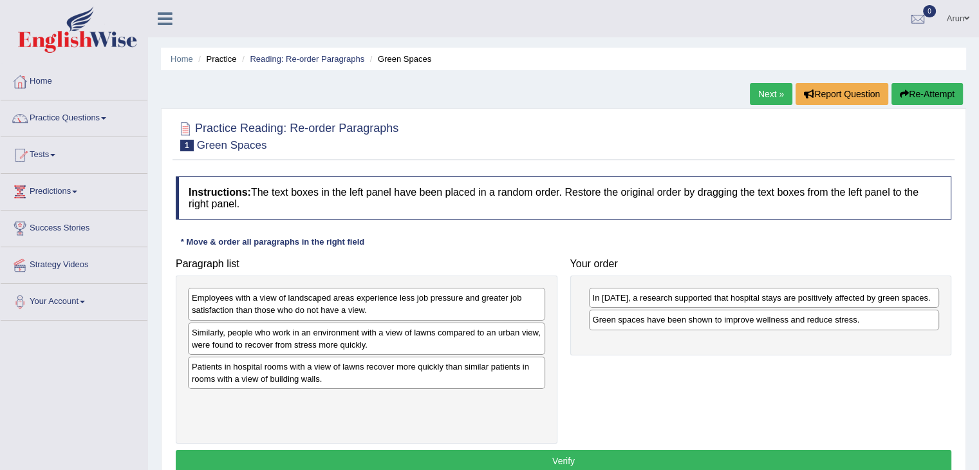
click at [638, 313] on div "Green spaces have been shown to improve wellness and reduce stress." at bounding box center [764, 319] width 351 height 20
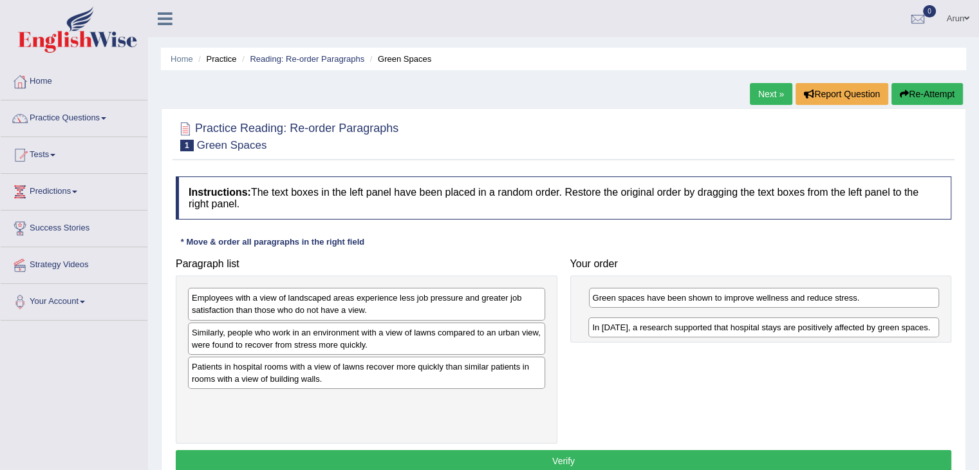
drag, startPoint x: 638, startPoint y: 296, endPoint x: 638, endPoint y: 327, distance: 31.5
click at [638, 327] on div "In 2002, a research supported that hospital stays are positively affected by gr…" at bounding box center [763, 327] width 351 height 20
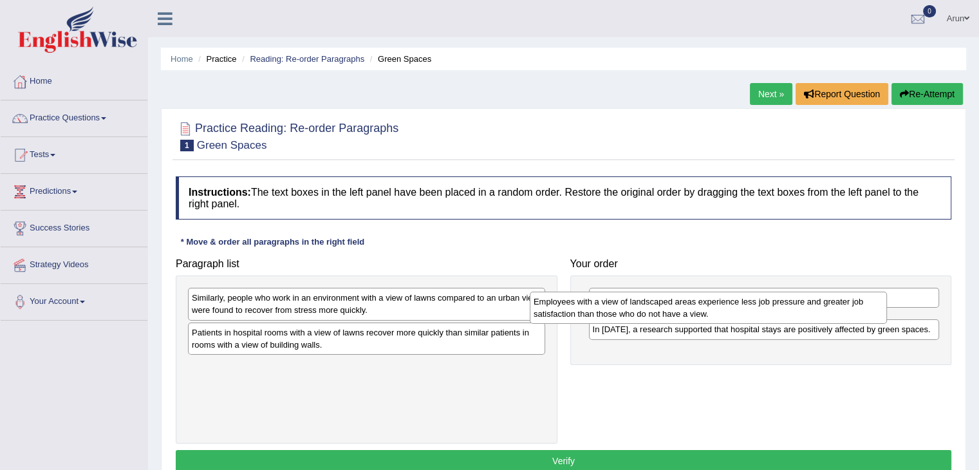
drag, startPoint x: 274, startPoint y: 307, endPoint x: 651, endPoint y: 304, distance: 377.0
click at [651, 304] on div "Employees with a view of landscaped areas experience less job pressure and grea…" at bounding box center [707, 307] width 357 height 32
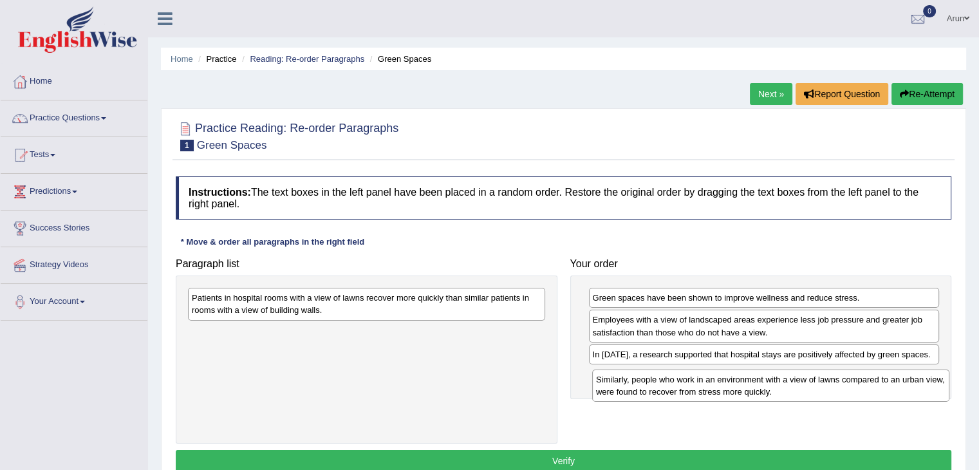
drag, startPoint x: 273, startPoint y: 309, endPoint x: 676, endPoint y: 388, distance: 409.8
click at [676, 388] on div "Similarly, people who work in an environment with a view of lawns compared to a…" at bounding box center [770, 385] width 357 height 32
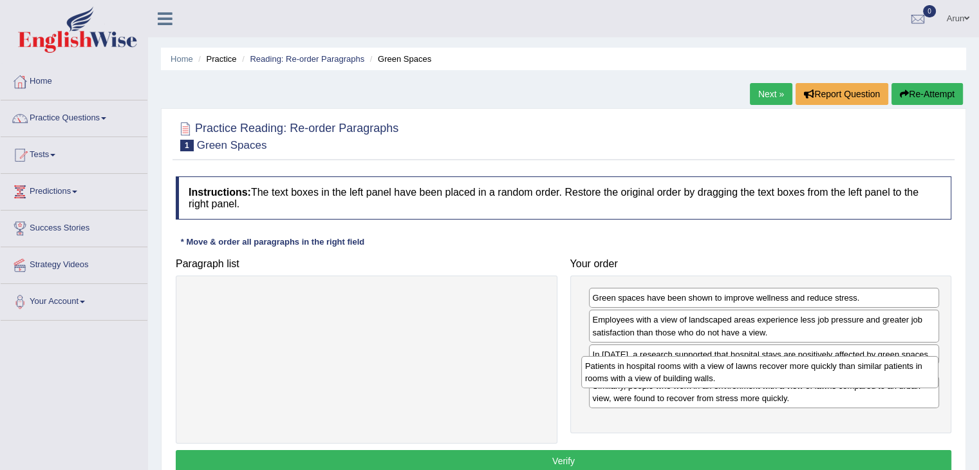
drag, startPoint x: 307, startPoint y: 301, endPoint x: 700, endPoint y: 369, distance: 399.0
click at [700, 369] on div "Patients in hospital rooms with a view of lawns recover more quickly than simil…" at bounding box center [759, 372] width 357 height 32
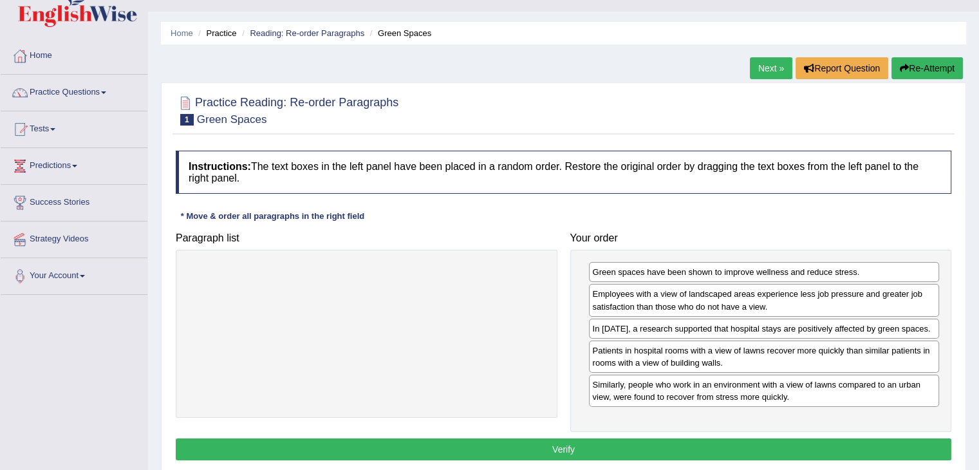
scroll to position [51, 0]
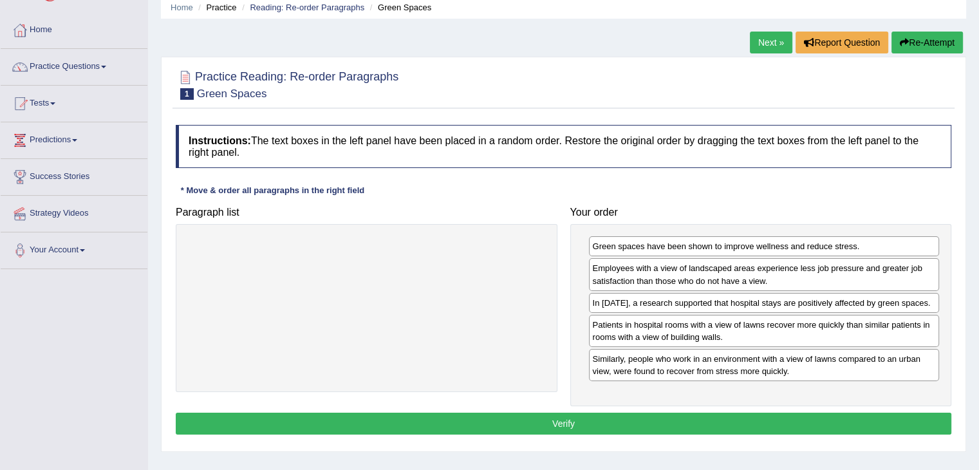
click at [596, 420] on button "Verify" at bounding box center [563, 423] width 775 height 22
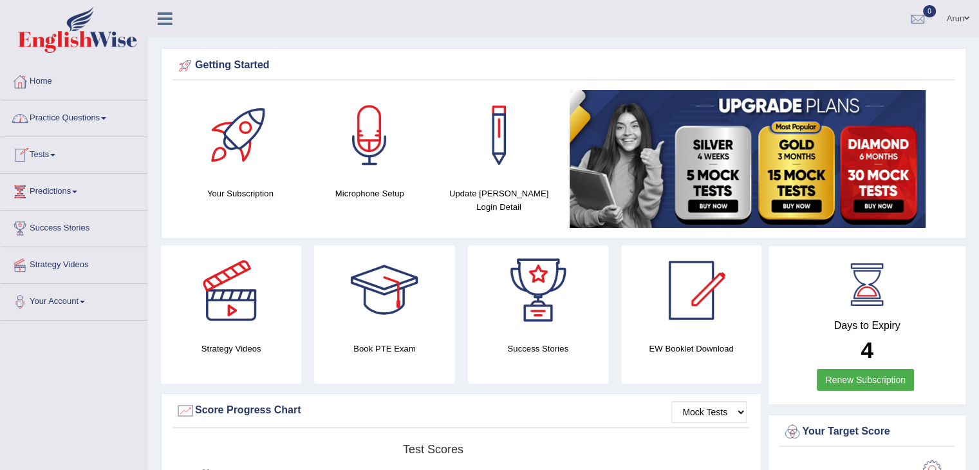
click at [79, 115] on link "Practice Questions" at bounding box center [74, 116] width 147 height 32
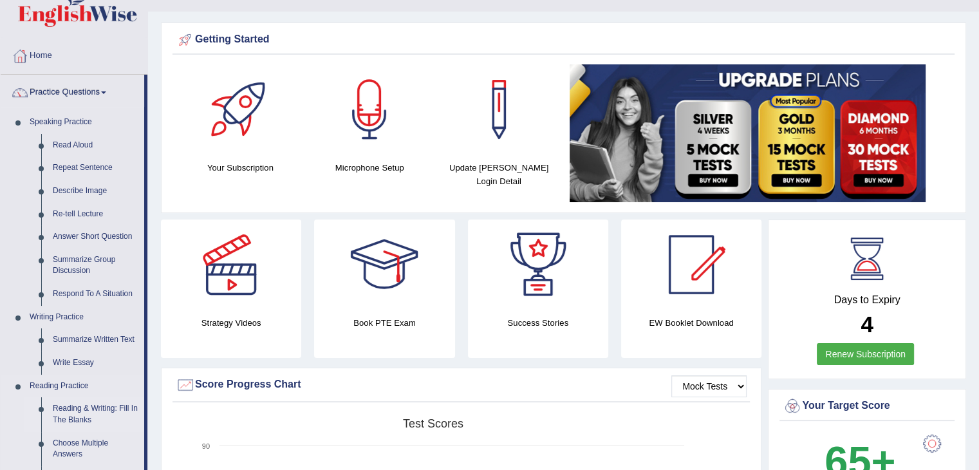
scroll to position [51, 0]
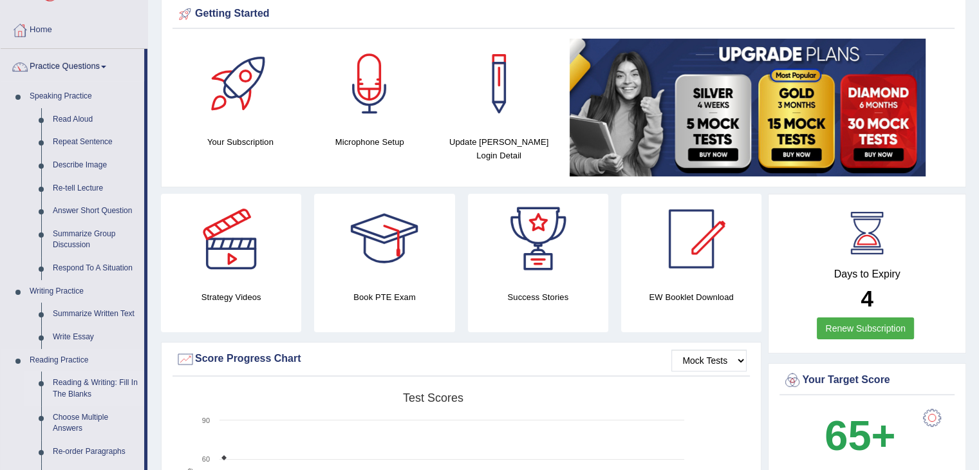
click at [71, 389] on link "Reading & Writing: Fill In The Blanks" at bounding box center [95, 388] width 97 height 34
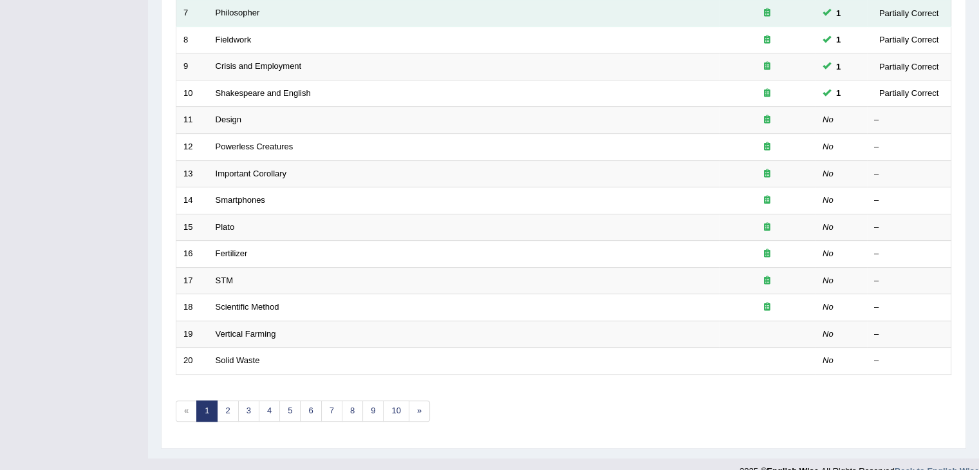
scroll to position [378, 0]
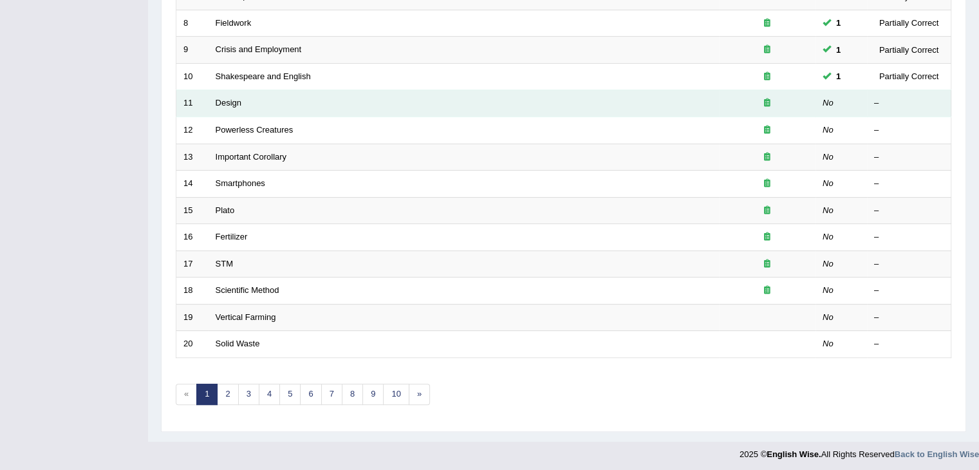
click at [219, 111] on td "Design" at bounding box center [463, 103] width 510 height 27
click at [227, 99] on link "Design" at bounding box center [229, 103] width 26 height 10
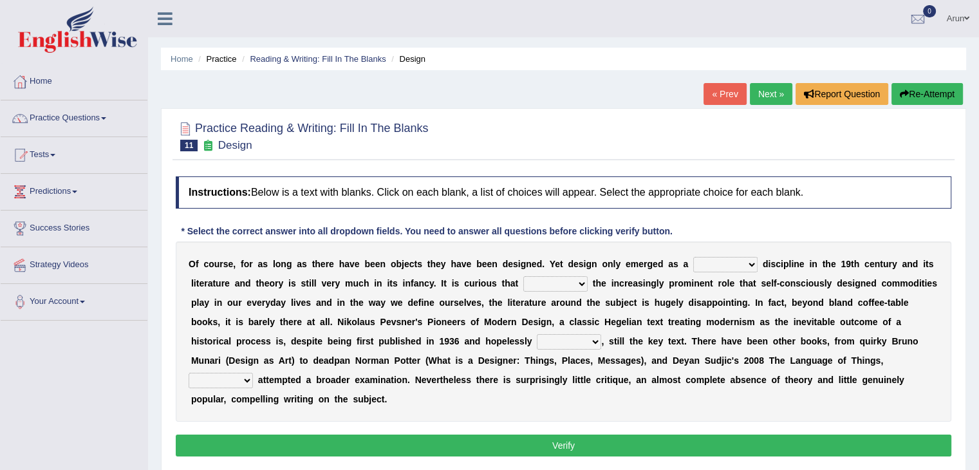
click at [724, 261] on select "bilateral ubiquitous foremost dedicated" at bounding box center [725, 264] width 64 height 15
select select "ubiquitous"
click at [693, 257] on select "bilateral ubiquitous foremost dedicated" at bounding box center [725, 264] width 64 height 15
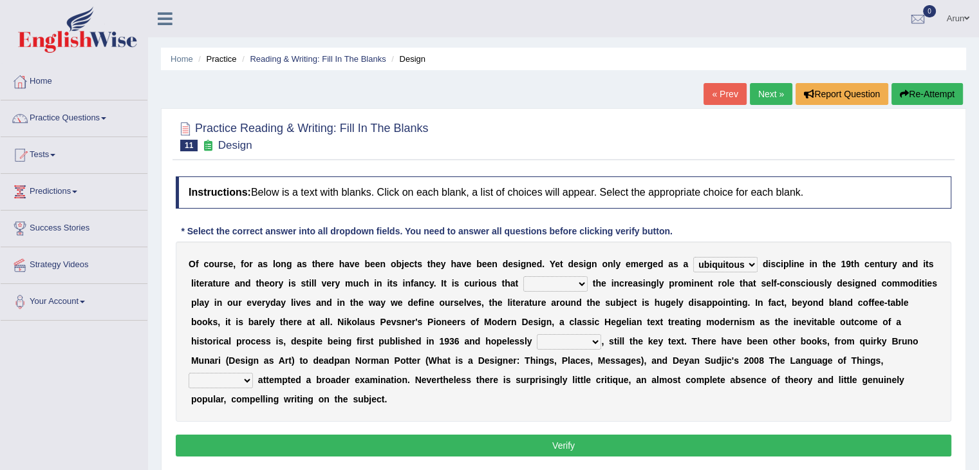
click at [721, 310] on div "O f c o u r s e , f o r a s l o n g a s t h e r e h a v e b e e n o b j e c t s…" at bounding box center [563, 331] width 775 height 180
click at [569, 277] on select "since despite within through" at bounding box center [555, 283] width 64 height 15
select select "through"
click at [523, 276] on select "since despite within through" at bounding box center [555, 283] width 64 height 15
click at [569, 335] on select "dates dating date dated" at bounding box center [569, 341] width 64 height 15
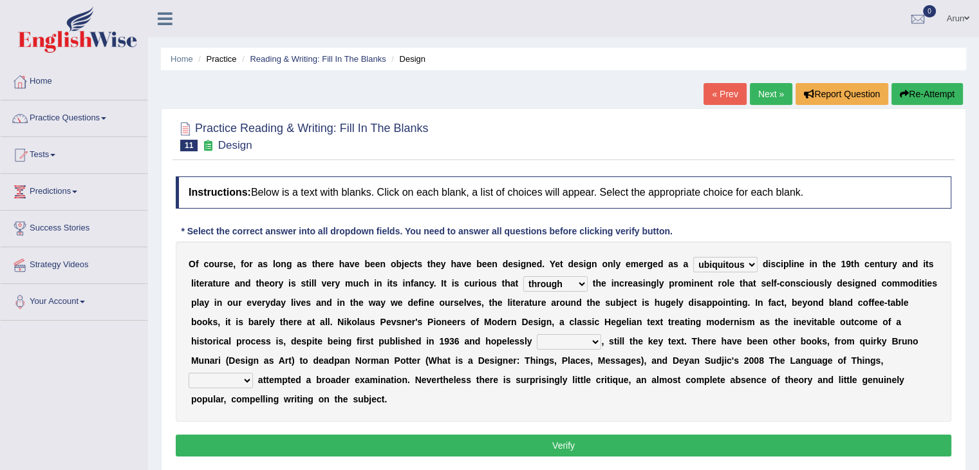
select select "dating"
click at [537, 334] on select "dates dating date dated" at bounding box center [569, 341] width 64 height 15
click at [223, 384] on select "which then however as" at bounding box center [221, 380] width 64 height 15
drag, startPoint x: 223, startPoint y: 384, endPoint x: 208, endPoint y: 412, distance: 32.2
click at [223, 384] on select "which then however as" at bounding box center [221, 380] width 64 height 15
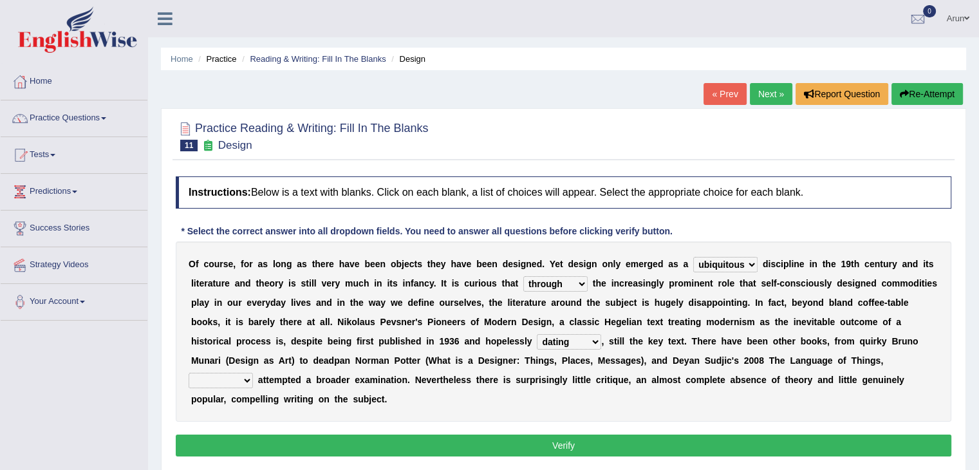
click at [239, 376] on select "which then however as" at bounding box center [221, 380] width 64 height 15
select select "as"
click at [189, 373] on select "which then however as" at bounding box center [221, 380] width 64 height 15
click at [296, 432] on div "Instructions: Below is a text with blanks. Click on each blank, a list of choic…" at bounding box center [563, 318] width 782 height 297
click at [311, 443] on button "Verify" at bounding box center [563, 445] width 775 height 22
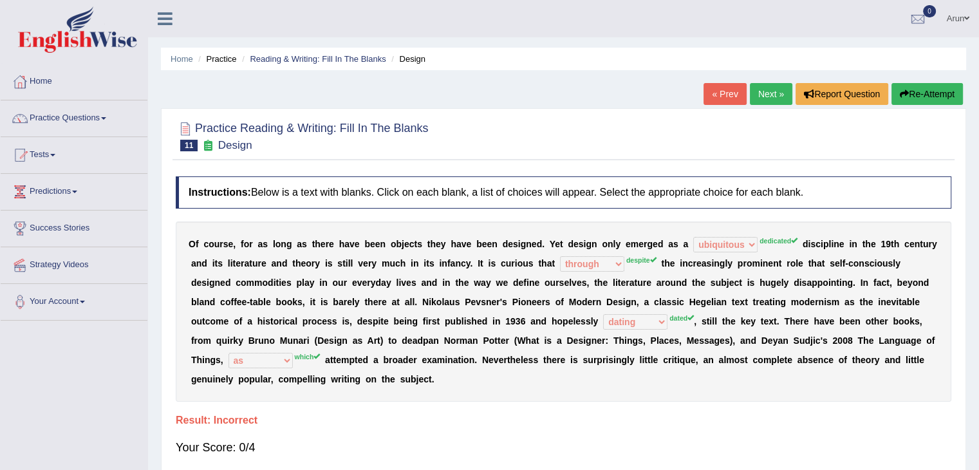
click at [764, 96] on link "Next »" at bounding box center [771, 94] width 42 height 22
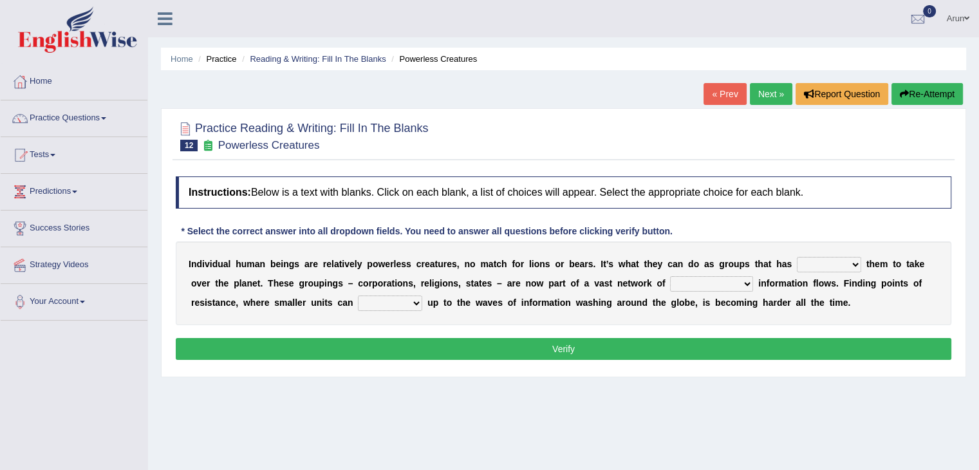
click at [852, 264] on select "enabled contended embodied conjured" at bounding box center [828, 264] width 64 height 15
select select "contended"
click at [796, 257] on select "enabled contended embodied conjured" at bounding box center [828, 264] width 64 height 15
click at [721, 288] on select "interconnected overlapping fastened exploited" at bounding box center [711, 283] width 83 height 15
select select "overlapping"
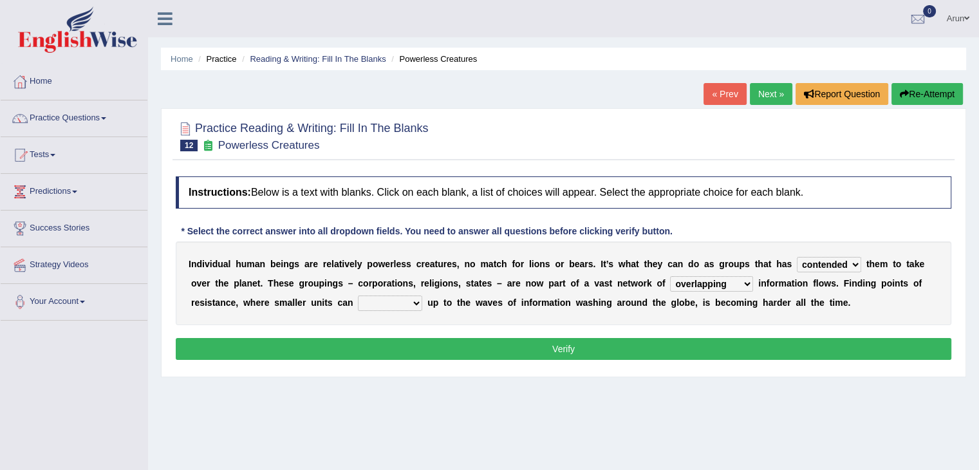
click at [670, 276] on select "interconnected overlapping fastened exploited" at bounding box center [711, 283] width 83 height 15
click at [408, 300] on select "stand raise hail pump" at bounding box center [390, 302] width 64 height 15
select select "stand"
click at [358, 295] on select "stand raise hail pump" at bounding box center [390, 302] width 64 height 15
click at [466, 338] on button "Verify" at bounding box center [563, 349] width 775 height 22
